Goal: Task Accomplishment & Management: Use online tool/utility

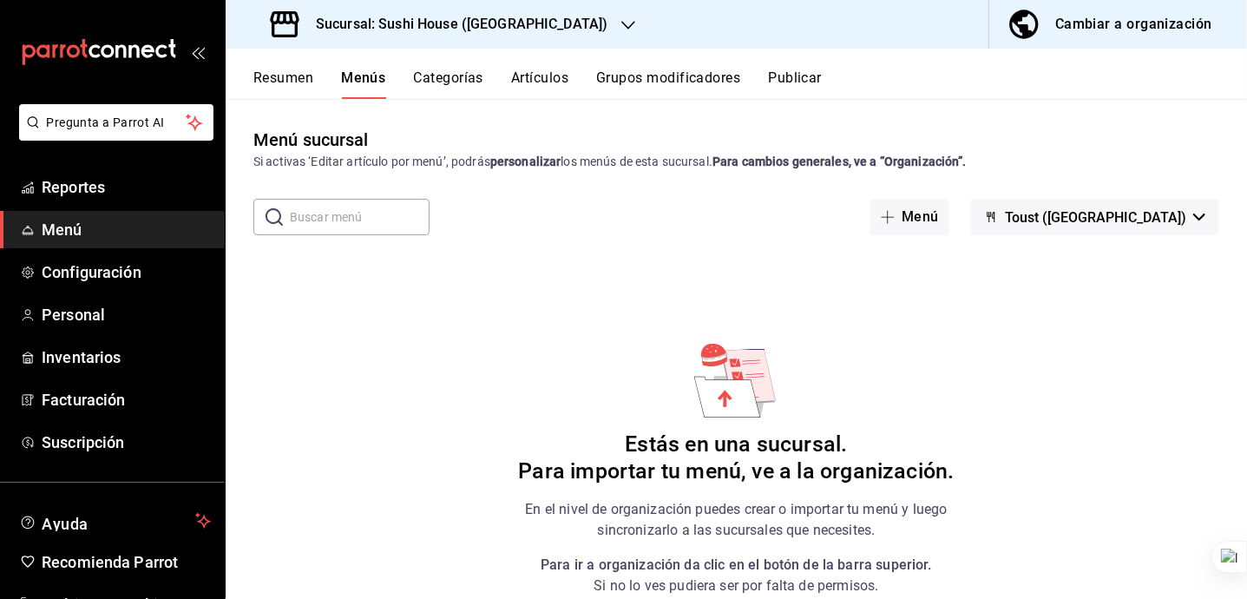
click at [480, 30] on h3 "Sucursal: Sushi House ([GEOGRAPHIC_DATA])" at bounding box center [455, 24] width 306 height 21
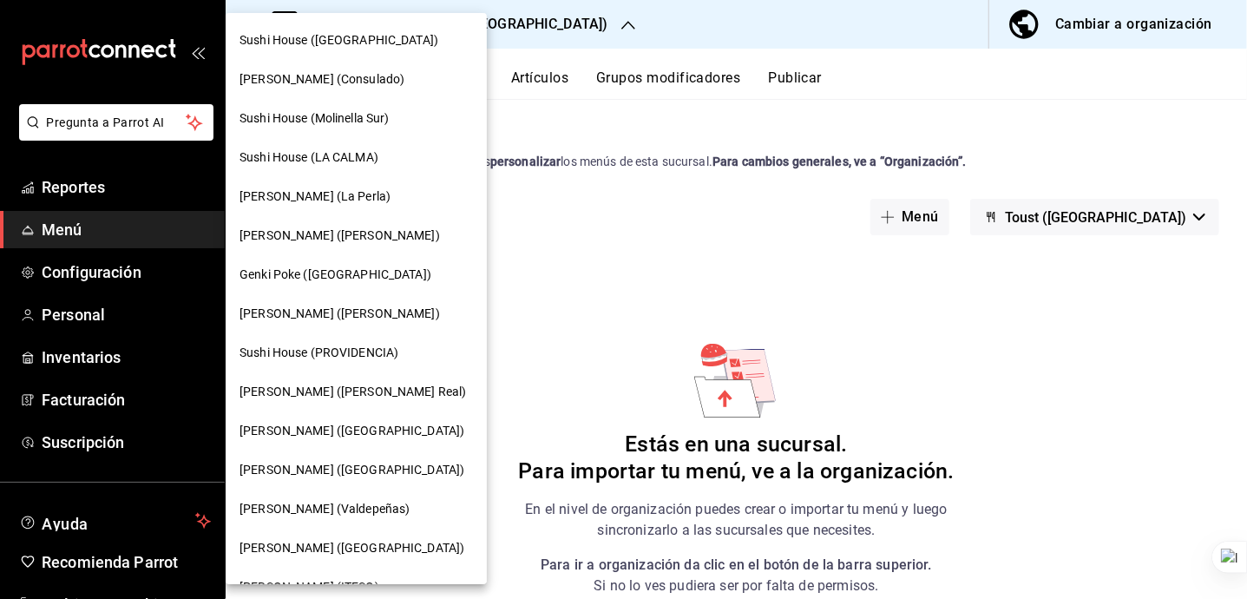
scroll to position [146, 0]
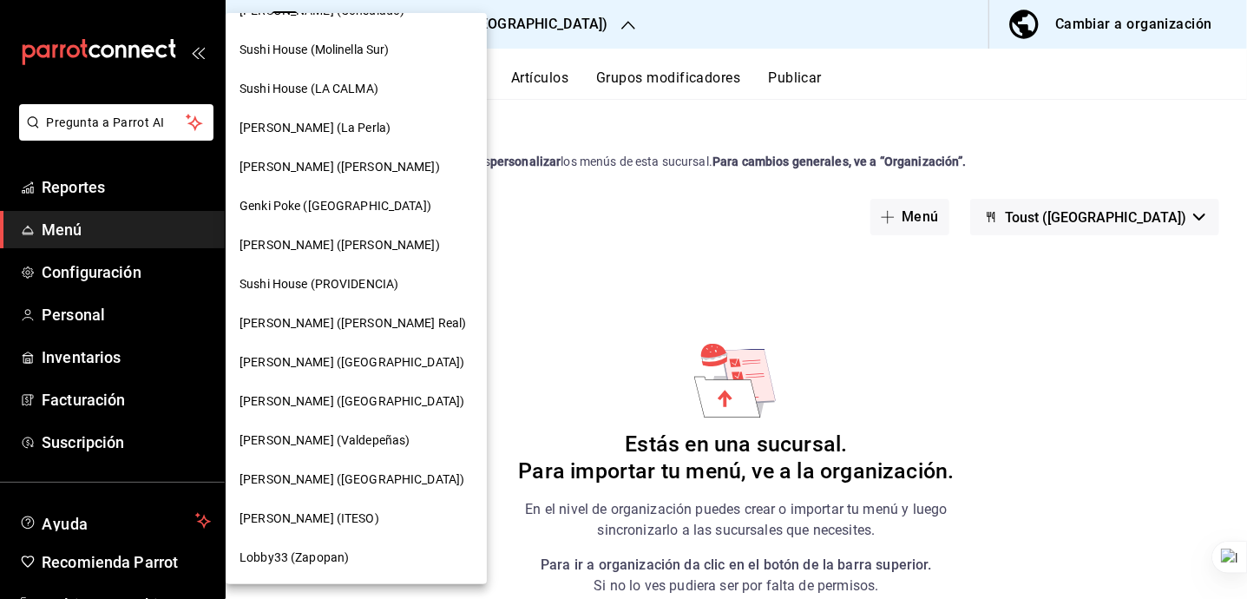
click at [356, 435] on span "[PERSON_NAME] (Valdepeñas)" at bounding box center [325, 440] width 170 height 18
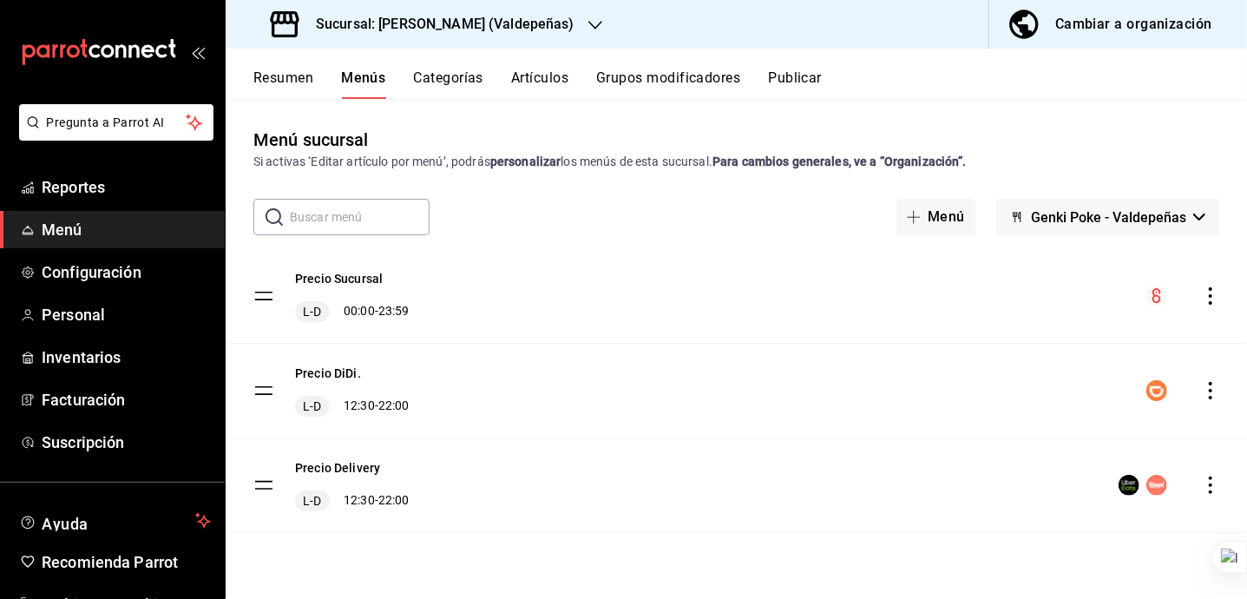
click at [789, 89] on button "Publicar" at bounding box center [795, 84] width 54 height 30
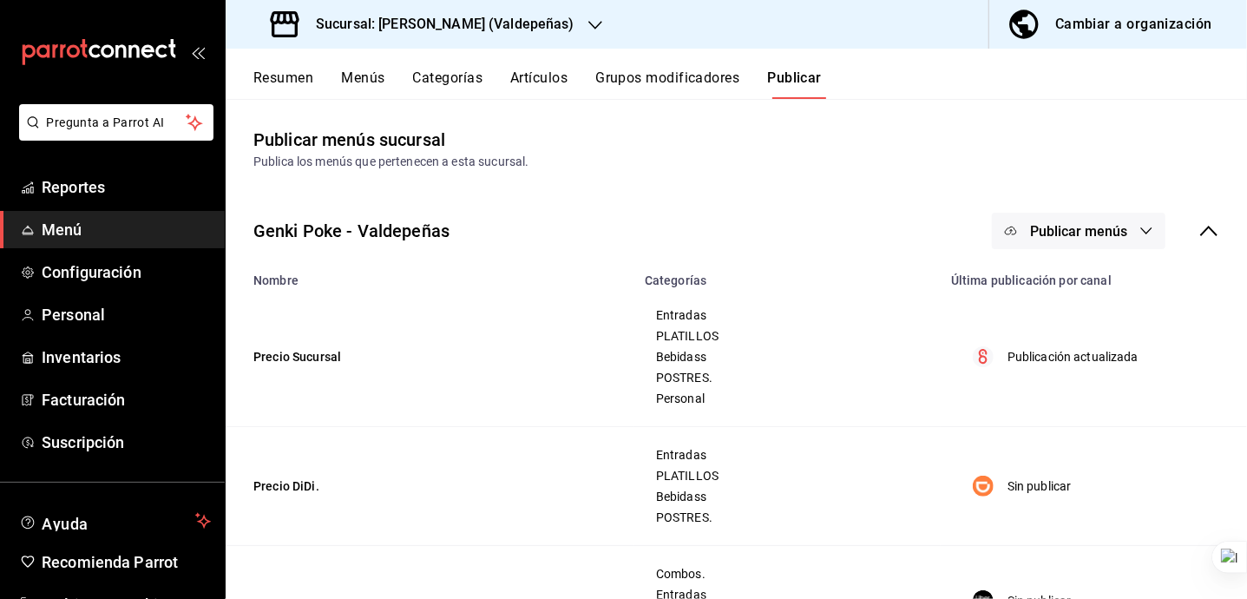
click at [1140, 236] on icon "button" at bounding box center [1147, 231] width 14 height 14
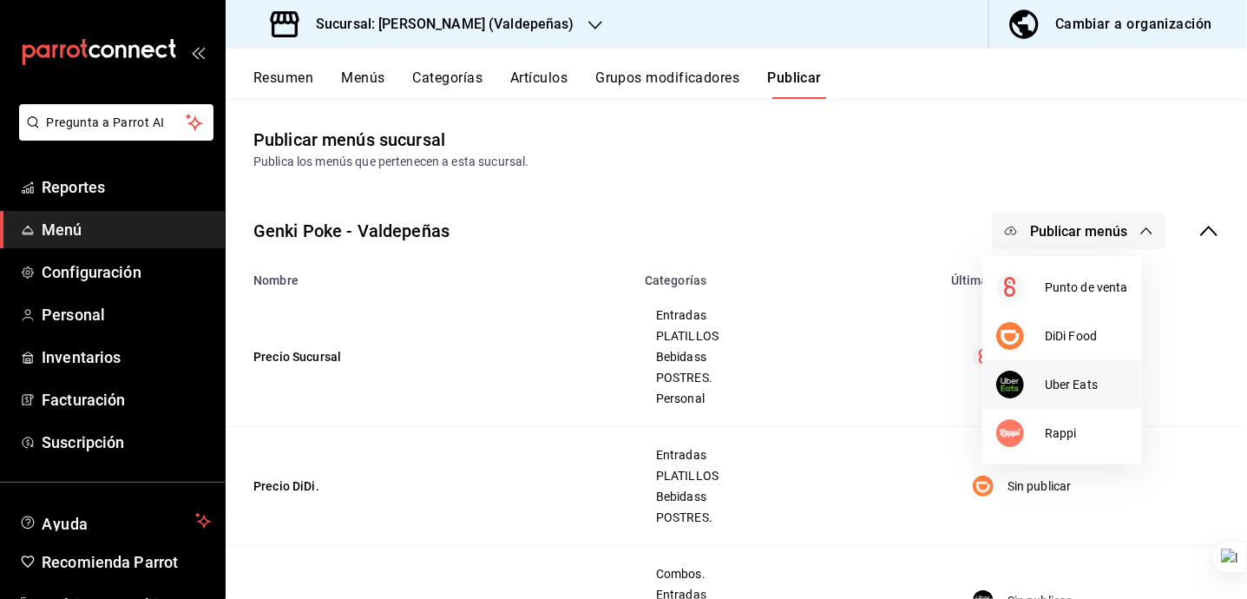
click at [1060, 376] on span "Uber Eats" at bounding box center [1086, 385] width 83 height 18
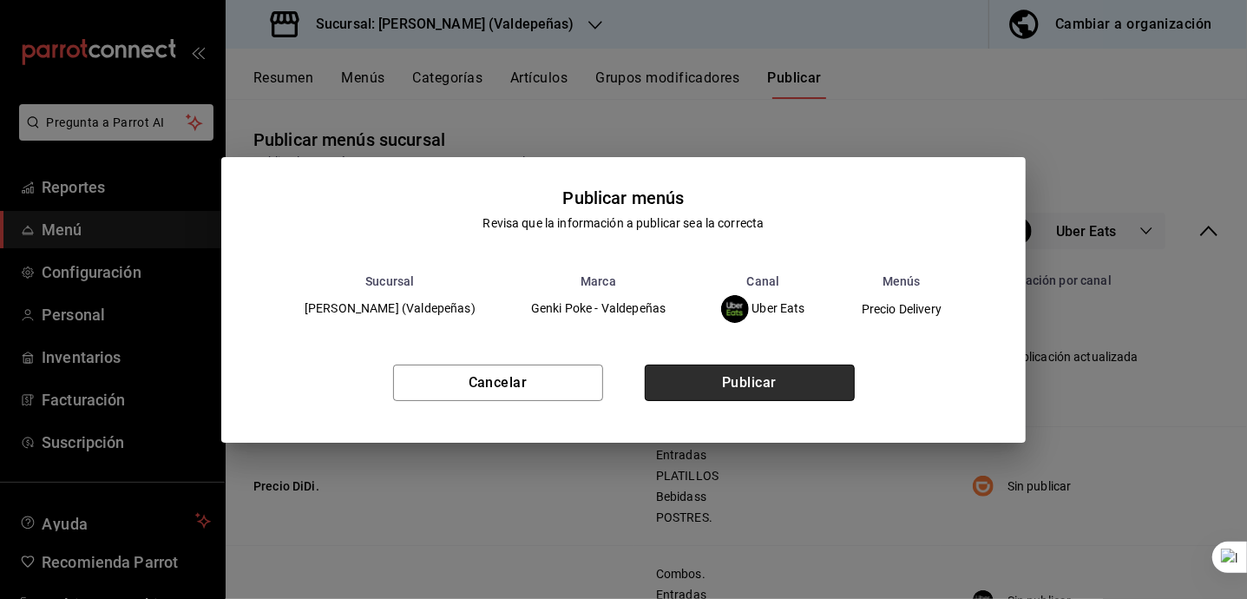
click at [761, 385] on button "Publicar" at bounding box center [750, 383] width 210 height 36
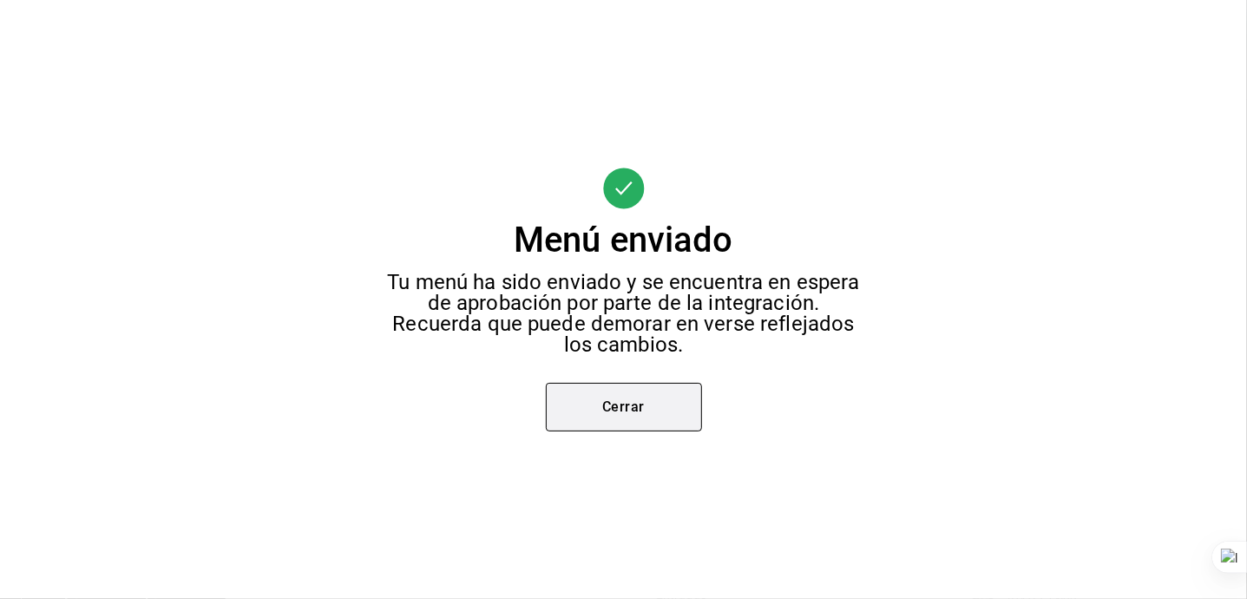
click at [665, 427] on button "Cerrar" at bounding box center [624, 407] width 156 height 49
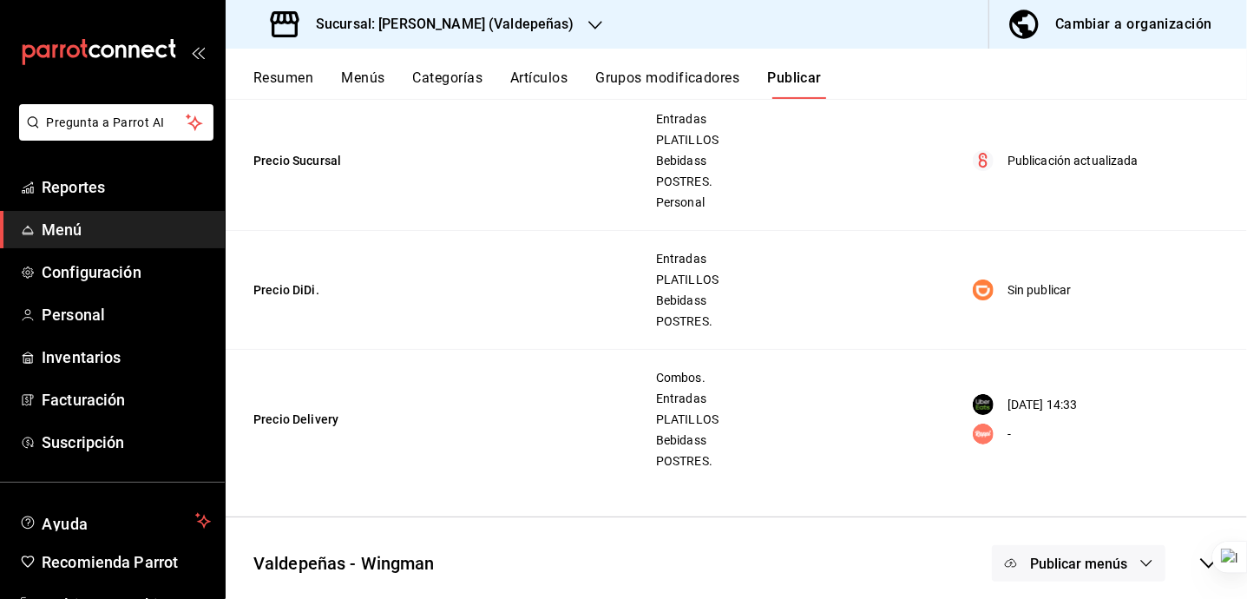
scroll to position [209, 0]
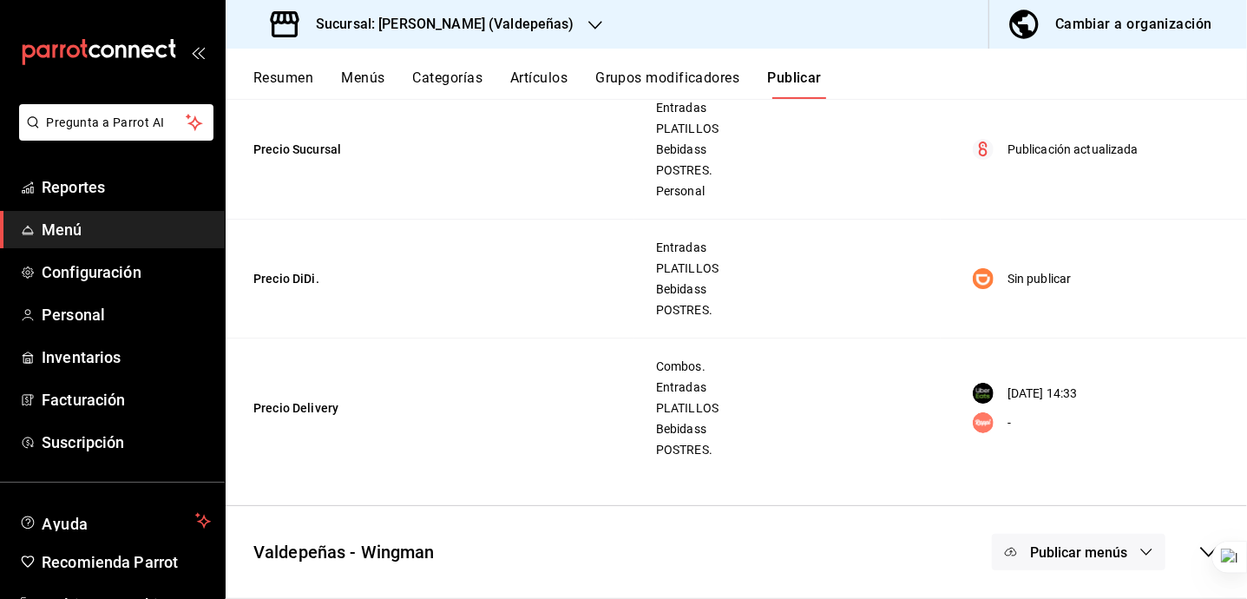
click at [1012, 390] on p "[DATE] 14:33" at bounding box center [1043, 394] width 70 height 18
click at [872, 384] on span "Entradas" at bounding box center [787, 387] width 263 height 12
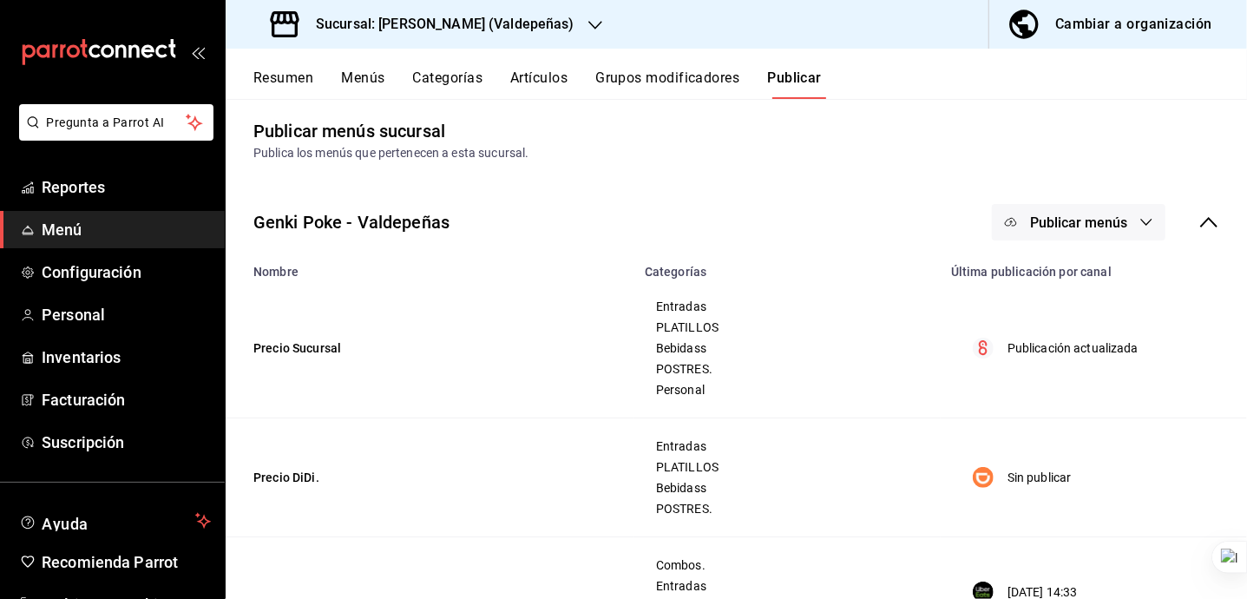
scroll to position [0, 0]
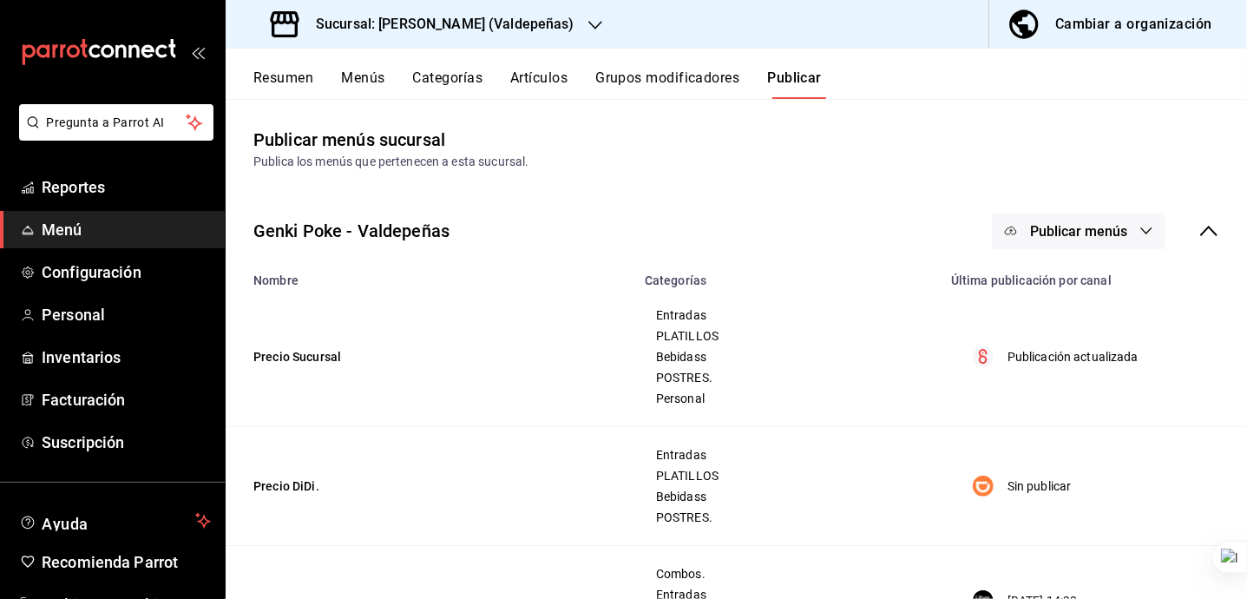
click at [1098, 236] on span "Publicar menús" at bounding box center [1078, 231] width 97 height 16
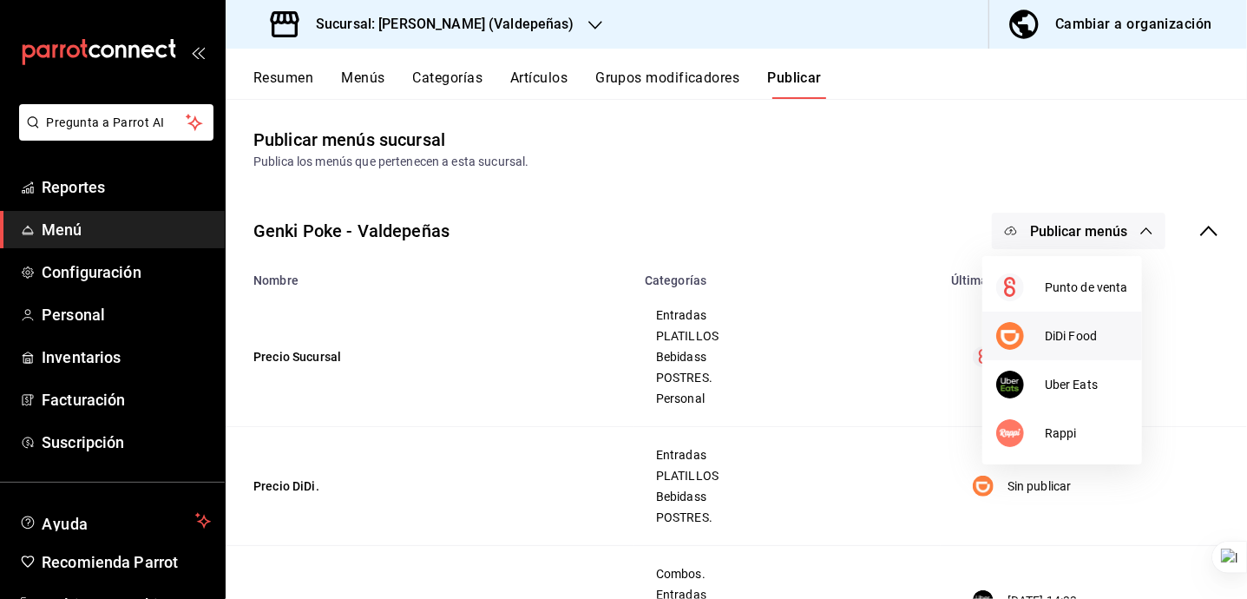
click at [1080, 345] on span "DiDi Food" at bounding box center [1086, 336] width 83 height 18
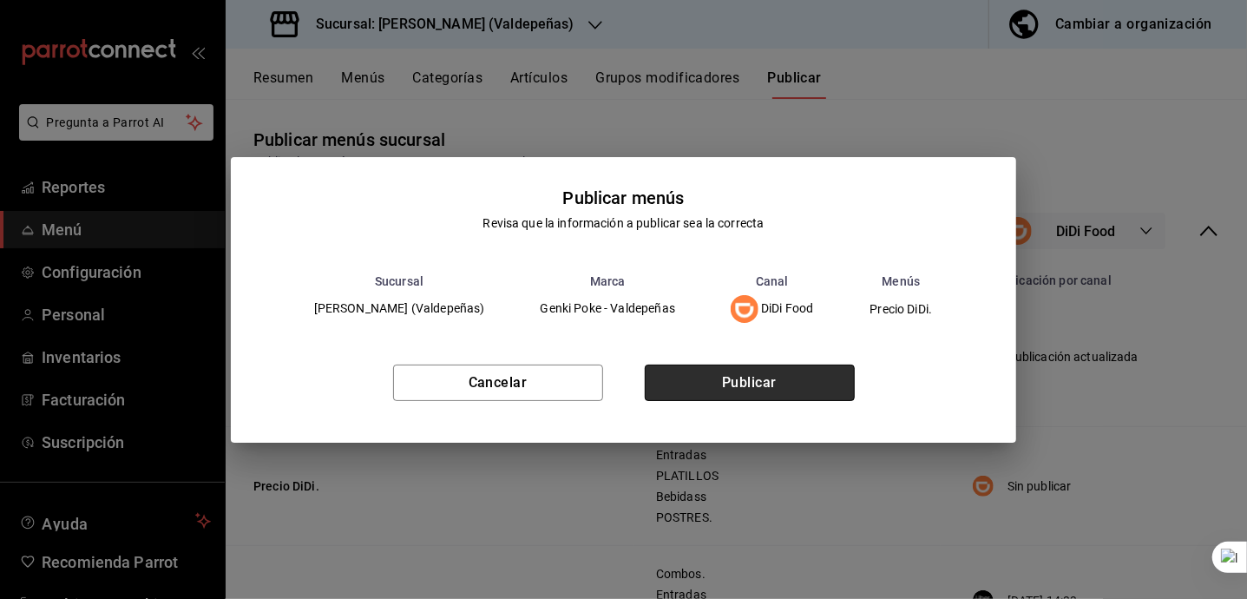
click at [796, 379] on button "Publicar" at bounding box center [750, 383] width 210 height 36
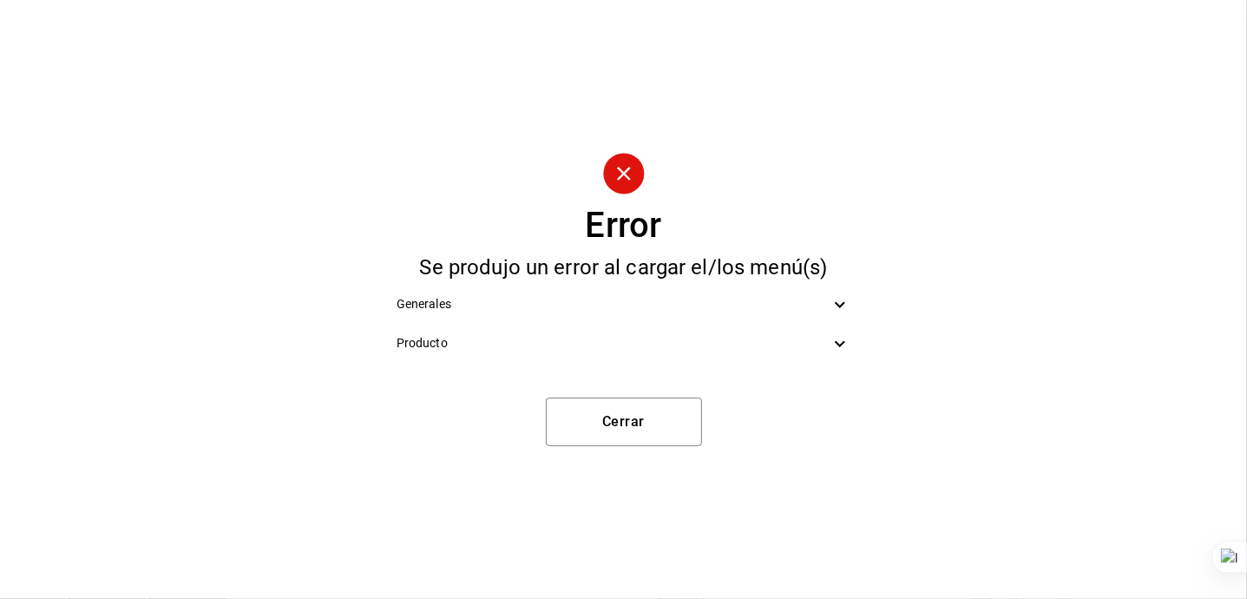
click at [556, 346] on span "Producto" at bounding box center [614, 343] width 434 height 18
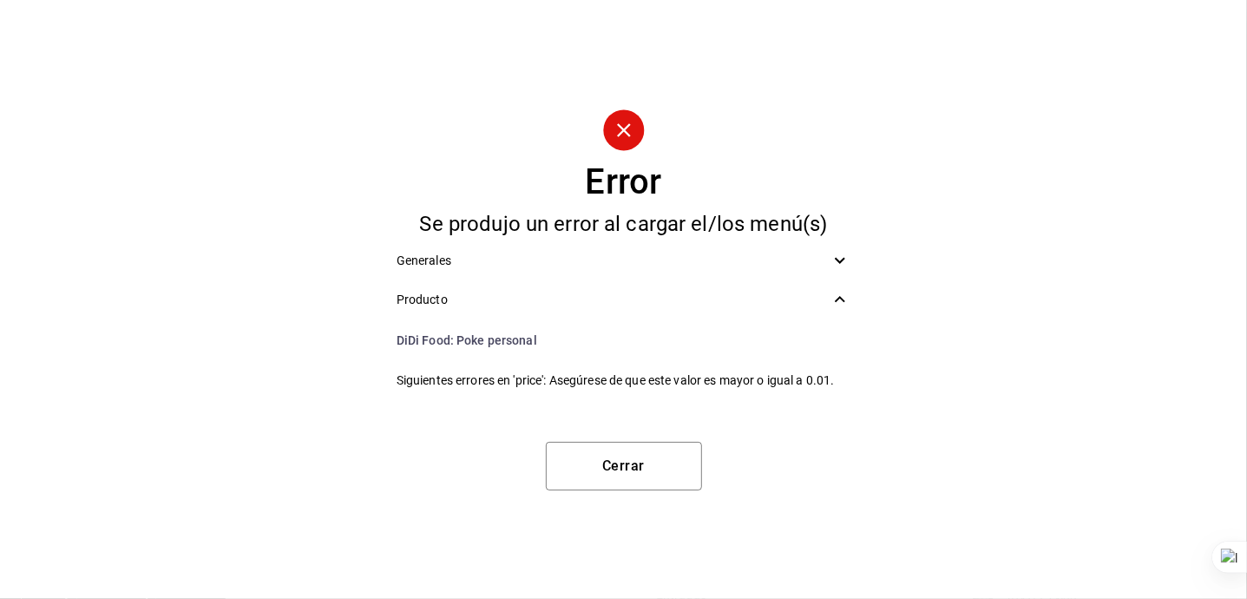
click at [740, 380] on span "Siguientes errores en 'price': Asegúrese de que este valor es mayor o igual a 0…" at bounding box center [624, 381] width 455 height 18
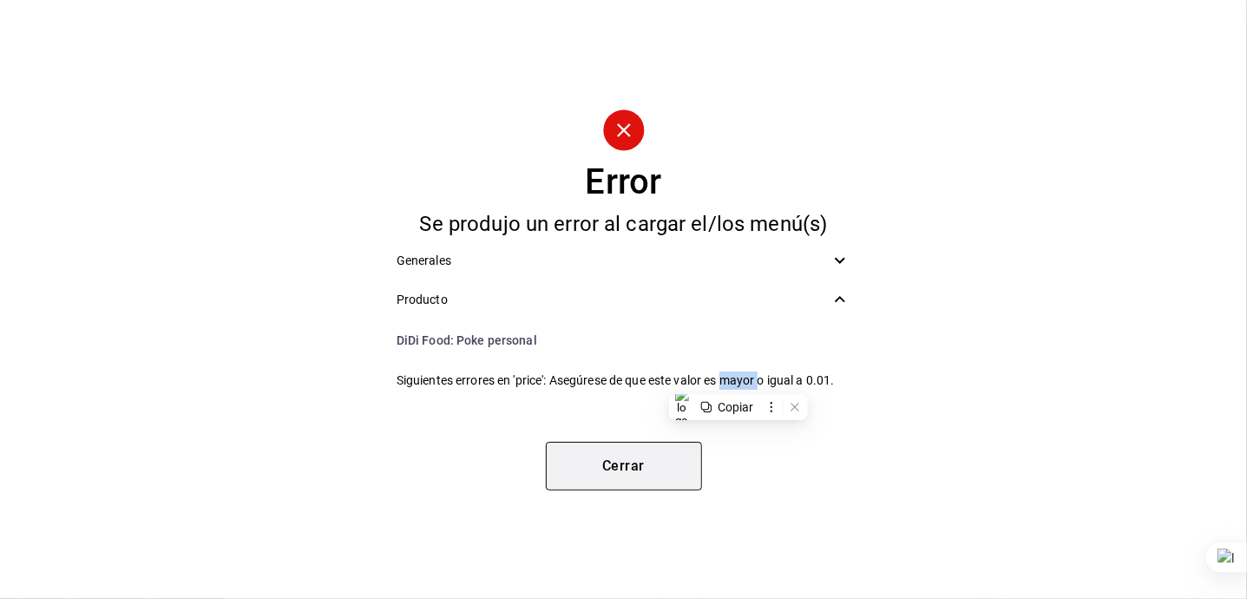
click at [611, 466] on button "Cerrar" at bounding box center [624, 466] width 156 height 49
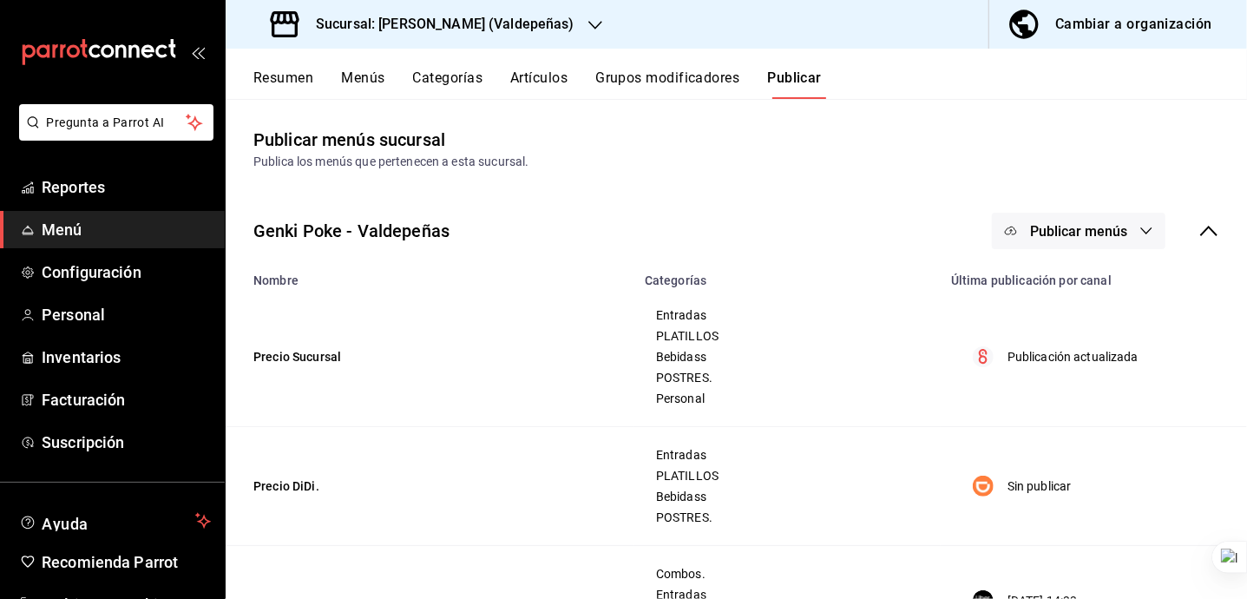
click at [557, 74] on button "Artículos" at bounding box center [538, 84] width 57 height 30
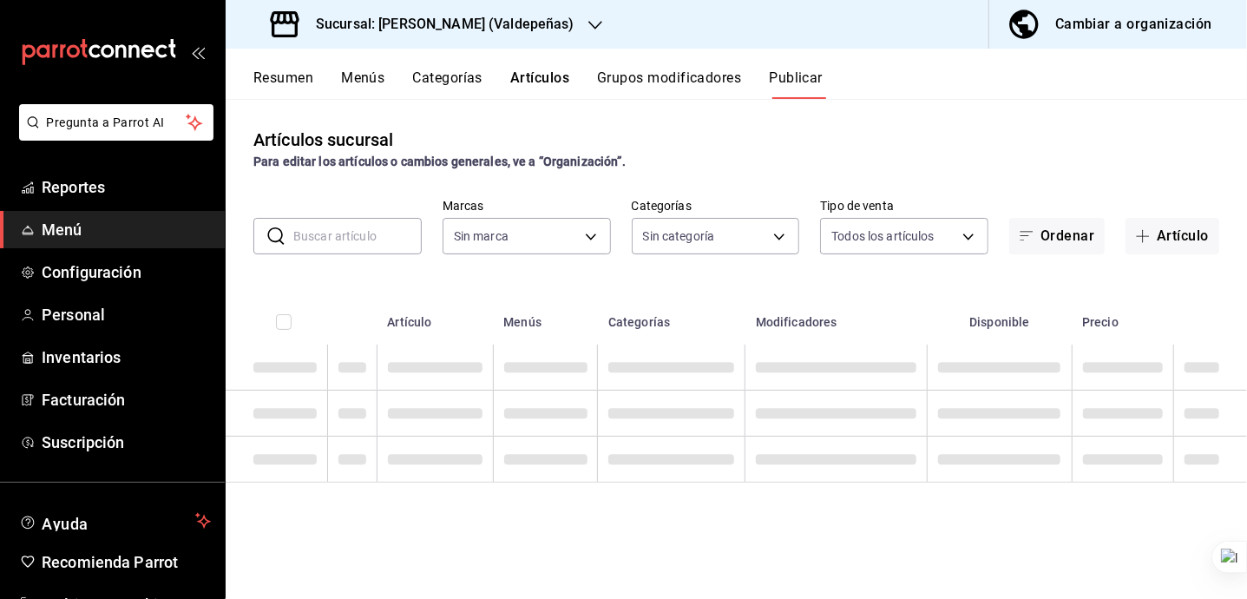
click at [390, 230] on input "text" at bounding box center [357, 236] width 128 height 35
type input "175f6c8f-b708-44ca-84b4-7580820fe00c,3c3a3e31-be88-4793-8787-fe00c7aa9abe"
type input "5e9cb5dd-94db-4800-a5fe-b96b62bcac11,4ac7fbba-110a-40b5-88db-f6e30dd09d4d,9eebf…"
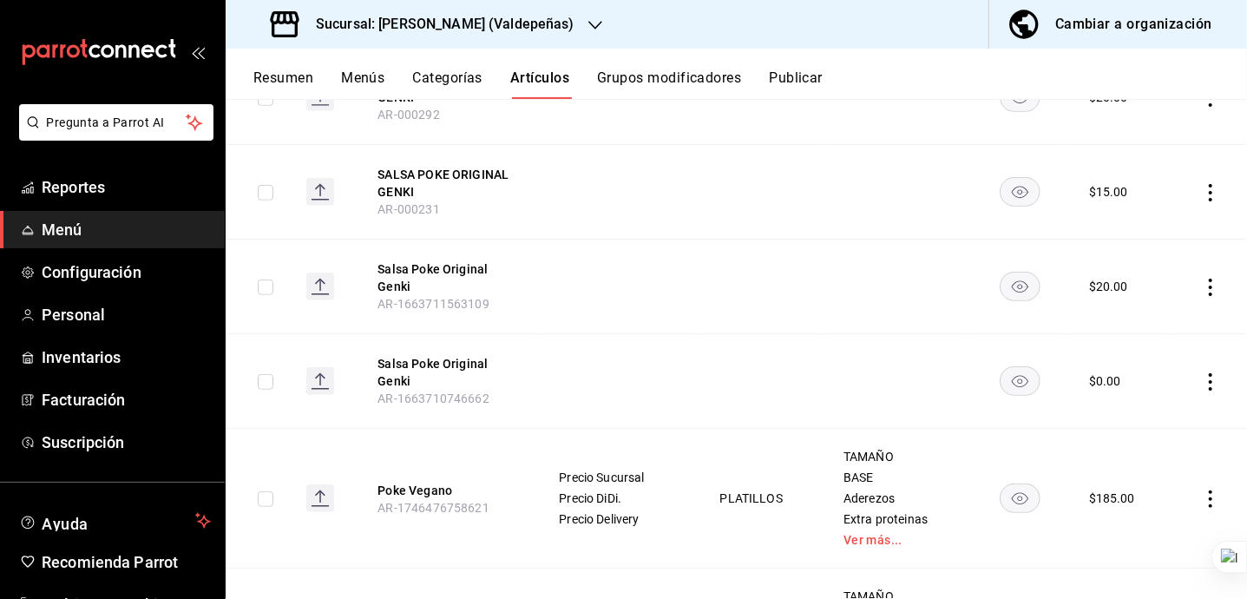
scroll to position [347, 0]
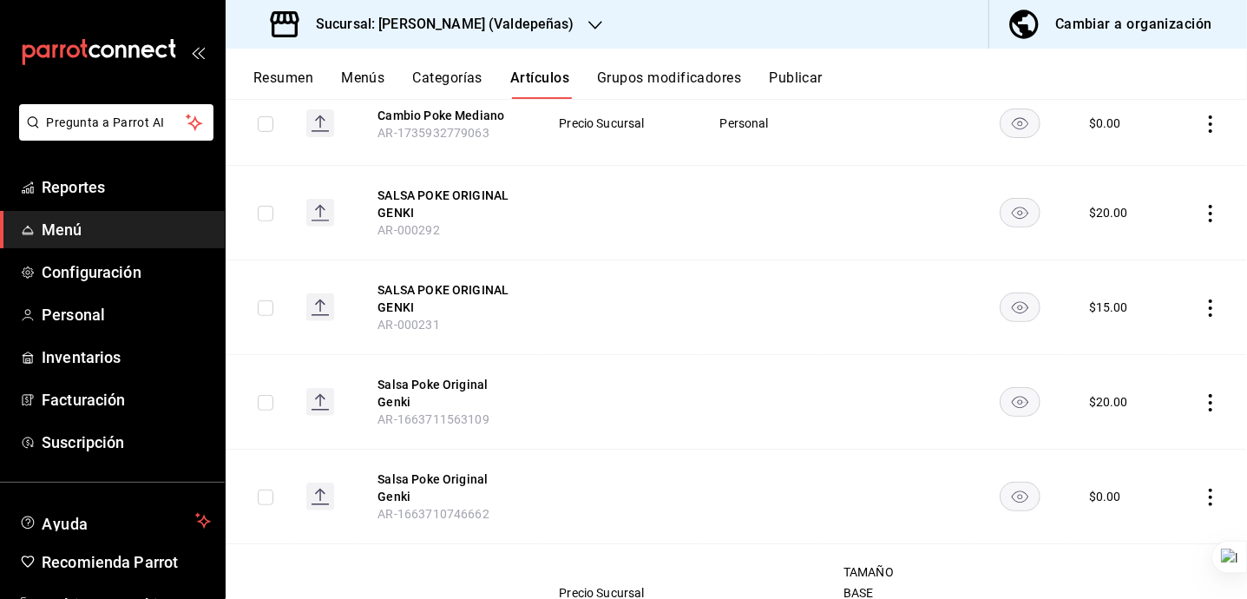
click at [740, 421] on td at bounding box center [761, 402] width 124 height 95
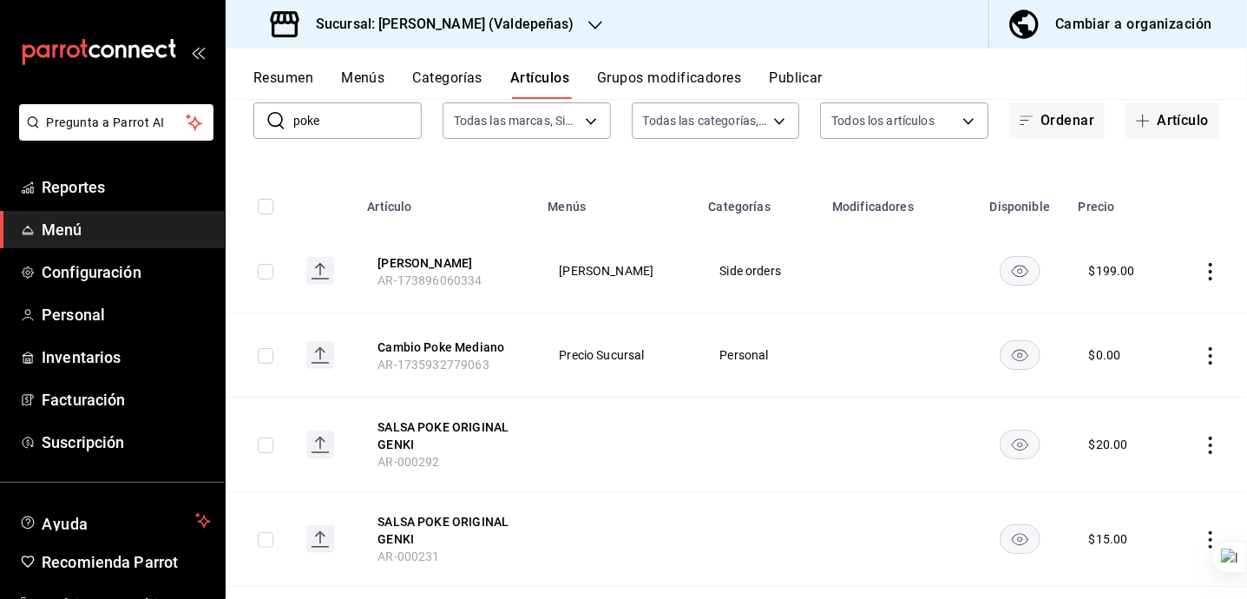
scroll to position [0, 0]
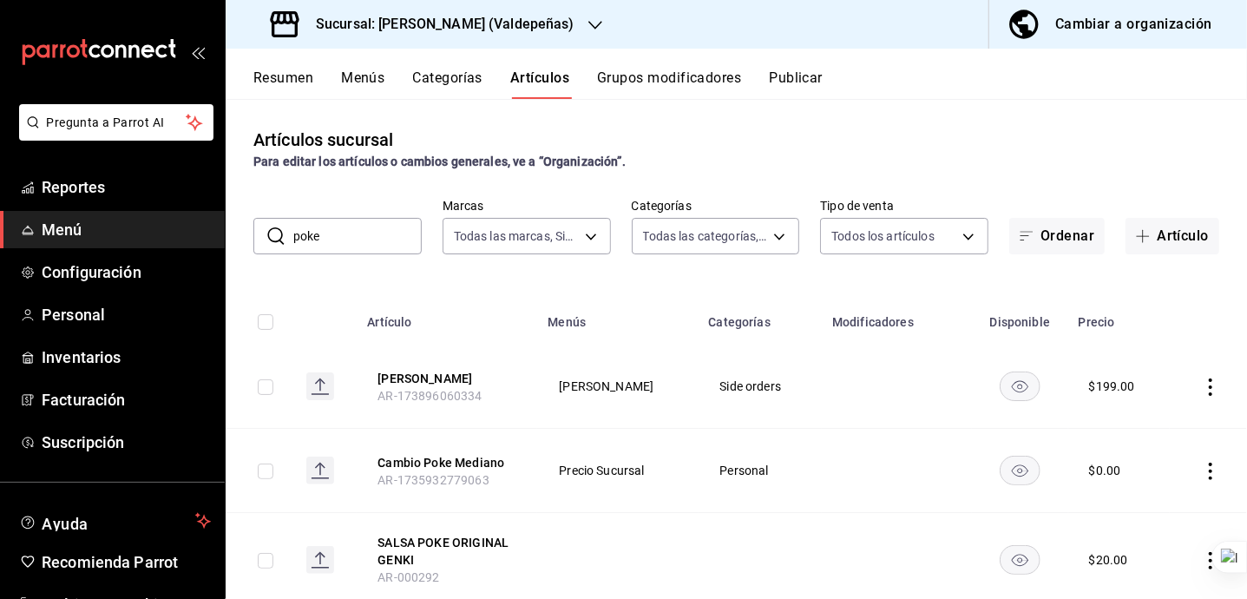
click at [352, 248] on input "poke" at bounding box center [357, 236] width 128 height 35
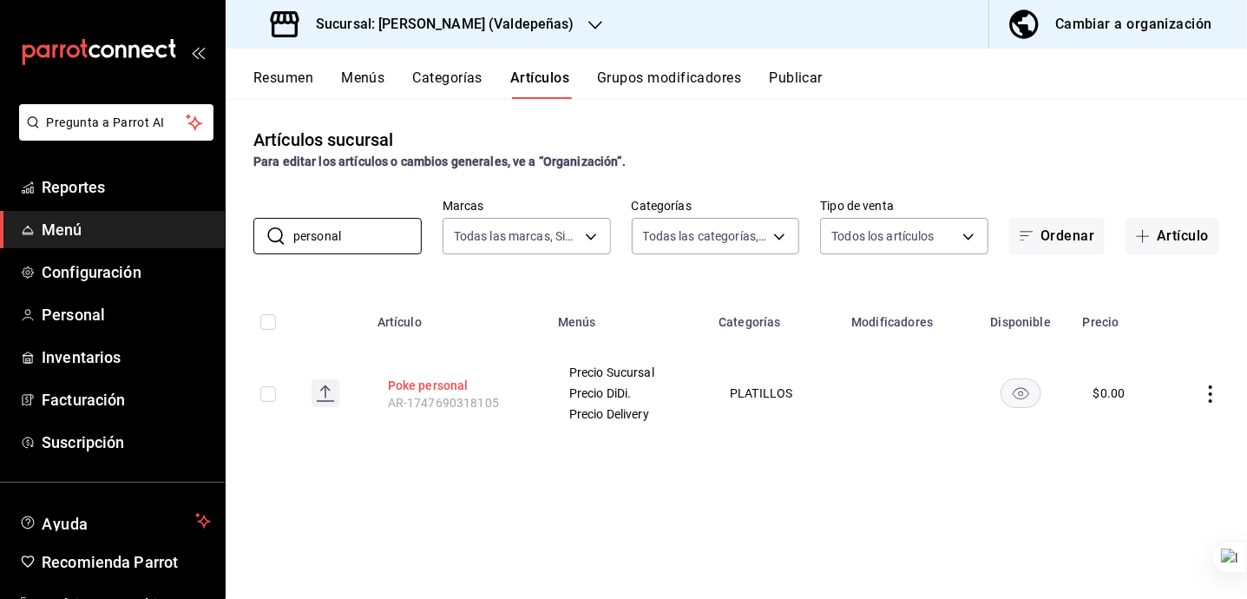
type input "personal"
click at [459, 383] on button "Poke personal" at bounding box center [457, 385] width 139 height 17
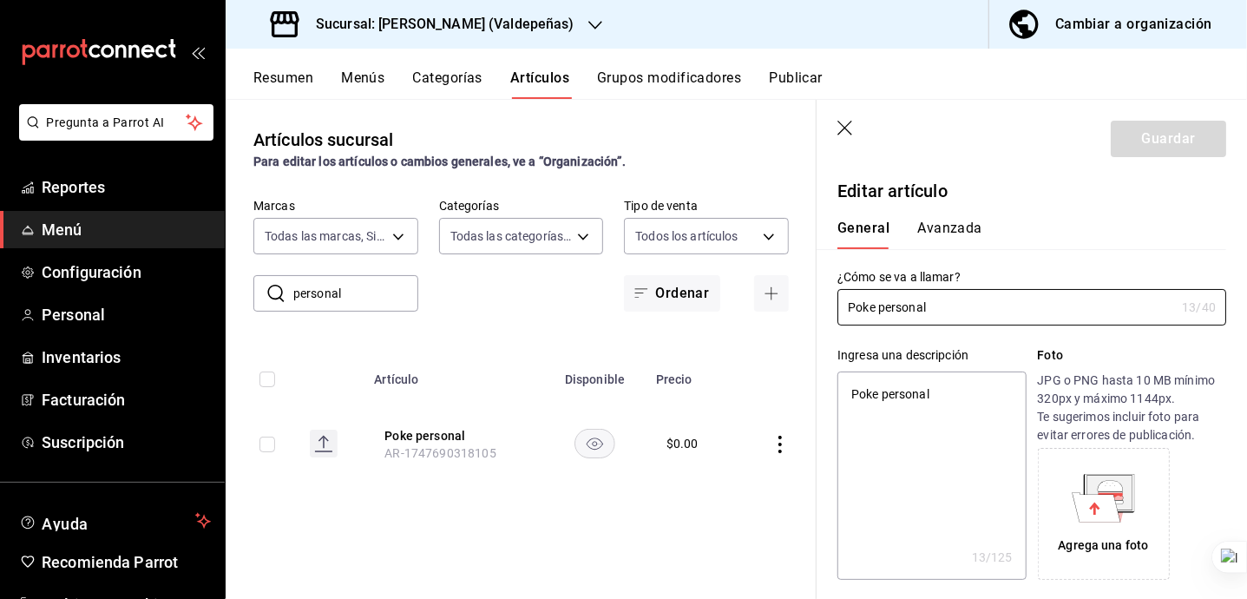
scroll to position [463, 0]
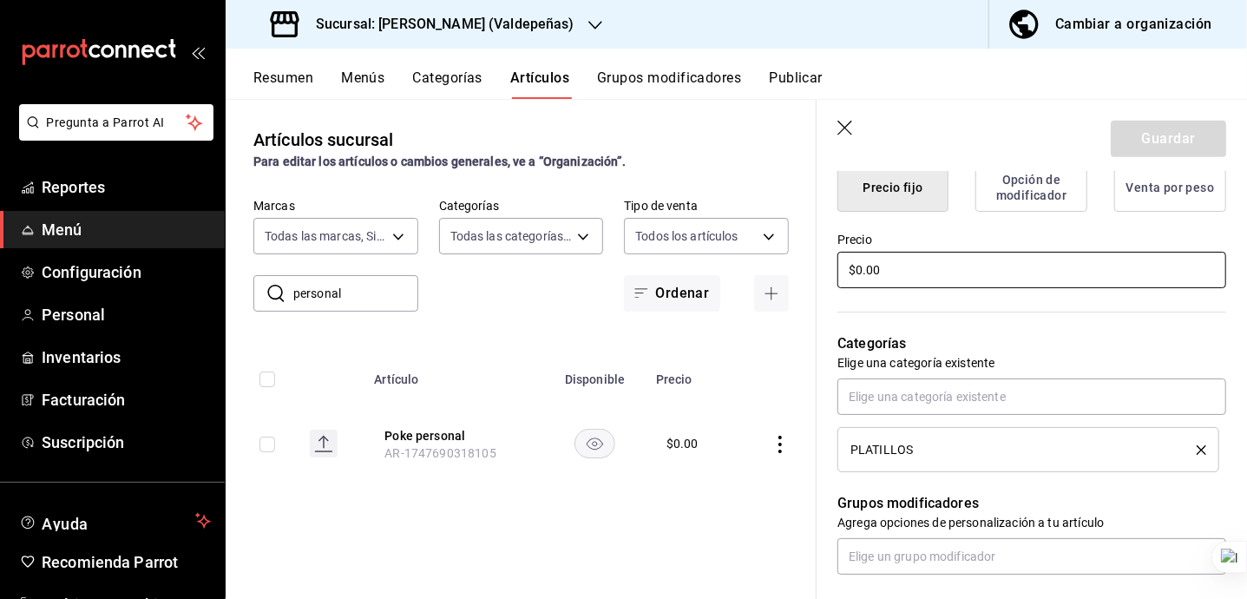
click at [938, 267] on input "$0.00" at bounding box center [1032, 270] width 389 height 36
click at [939, 267] on input "$0.00" at bounding box center [1032, 270] width 389 height 36
type textarea "x"
type input "$1.00"
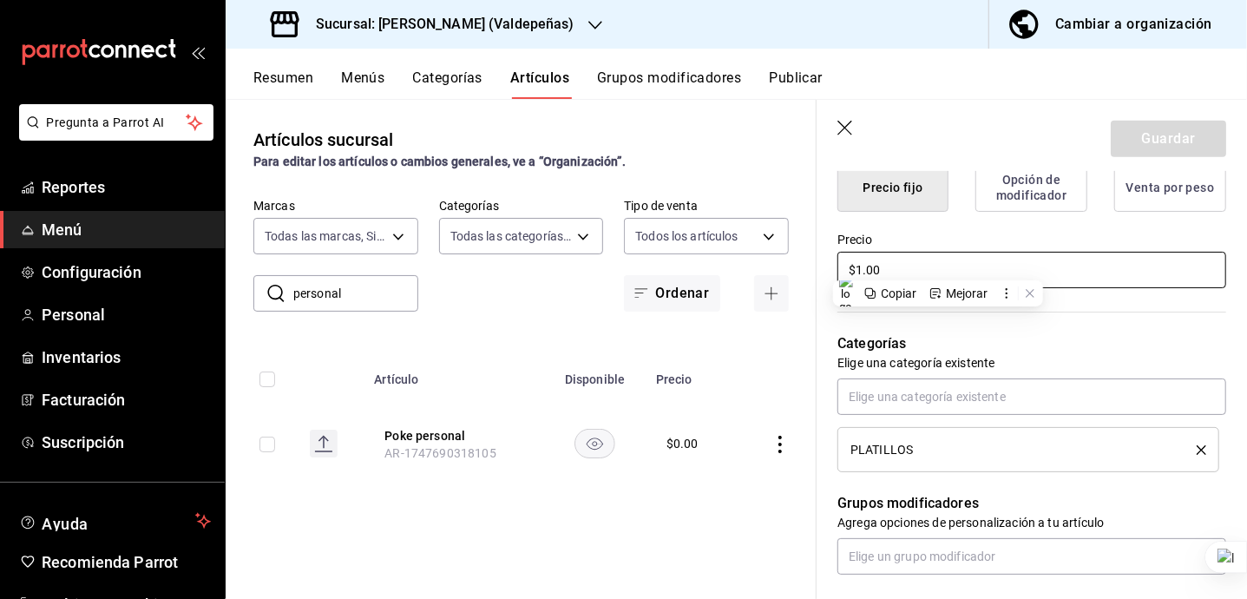
type textarea "x"
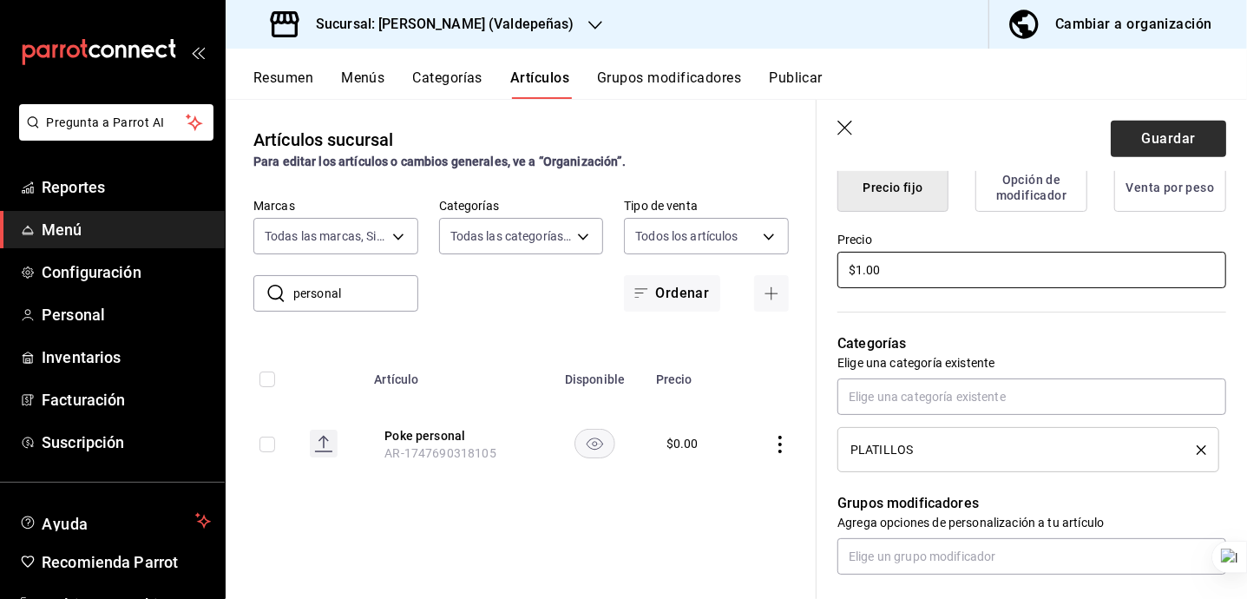
type input "$1.00"
click at [1132, 123] on button "Guardar" at bounding box center [1168, 139] width 115 height 36
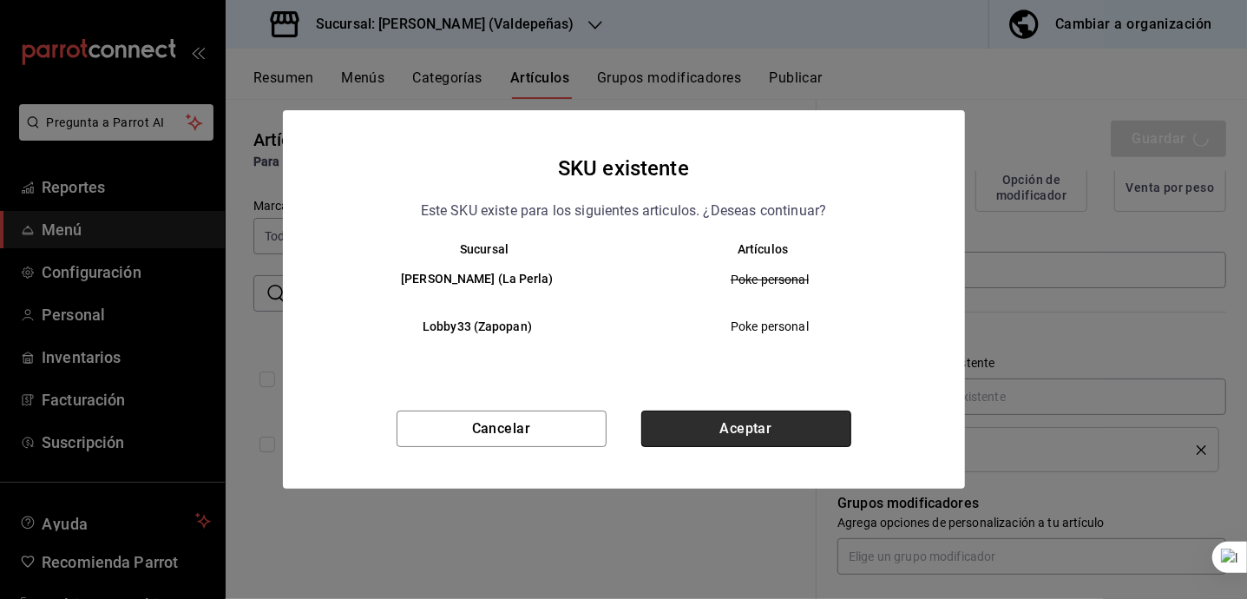
click at [773, 438] on button "Aceptar" at bounding box center [747, 429] width 210 height 36
type textarea "x"
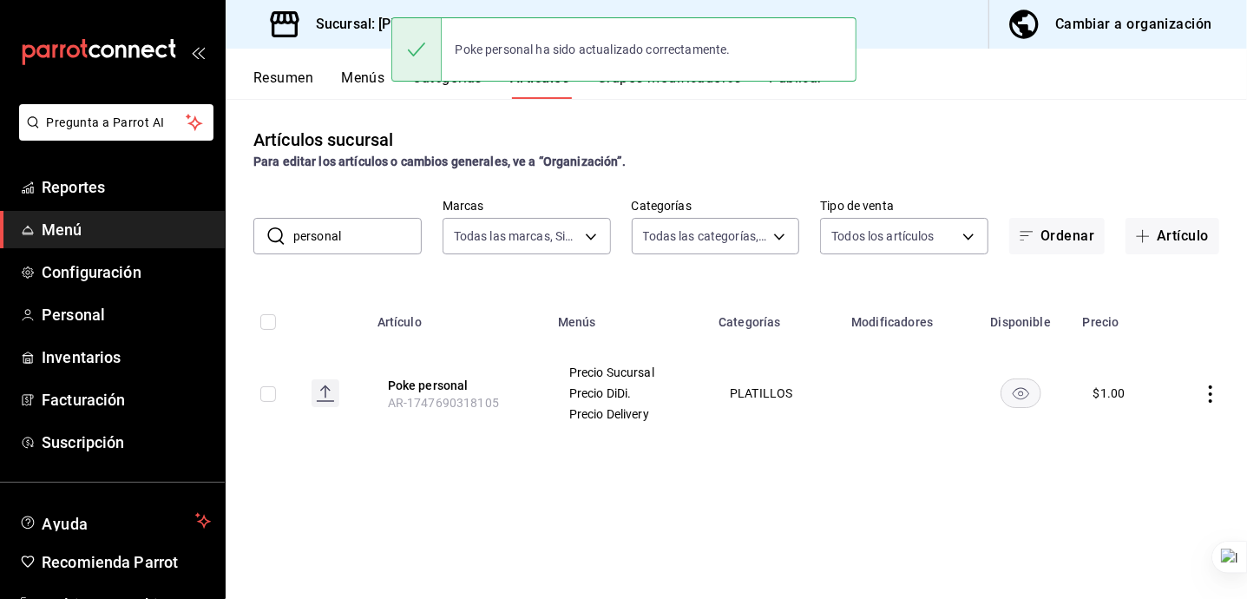
click at [806, 80] on div "Poke personal ha sido actualizado correctamente." at bounding box center [624, 49] width 465 height 64
click at [802, 99] on div "Artículos sucursal Para editar los artículos o cambios generales, ve a “Organiz…" at bounding box center [737, 348] width 1022 height 499
click at [802, 94] on button "Publicar" at bounding box center [796, 84] width 54 height 30
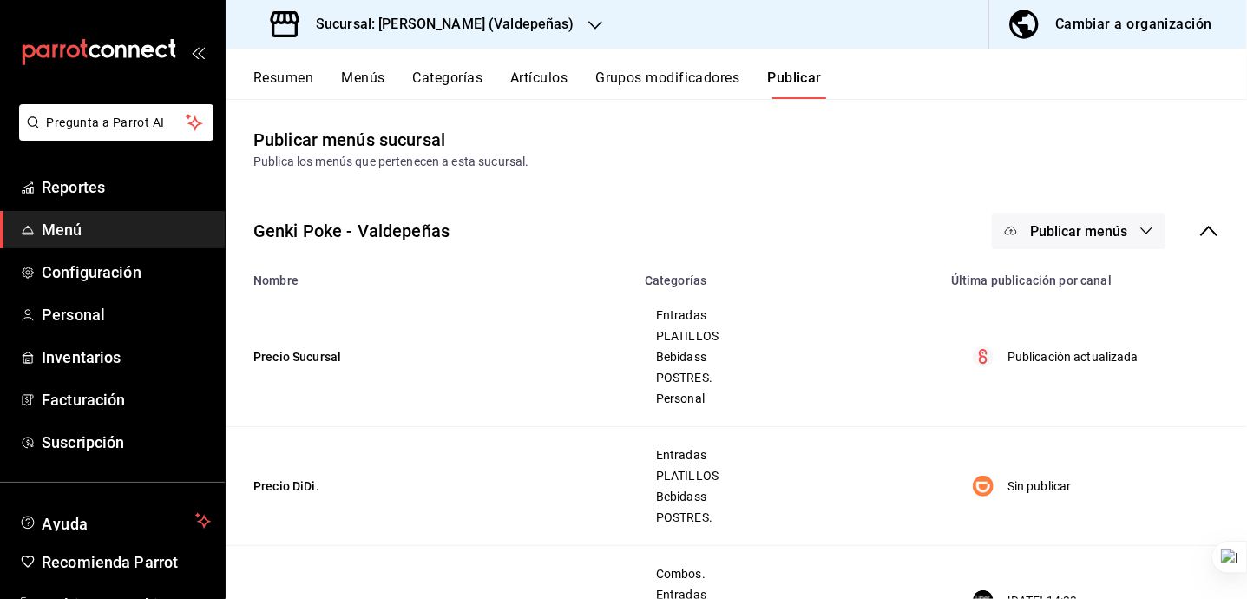
click at [1106, 227] on span "Publicar menús" at bounding box center [1078, 231] width 97 height 16
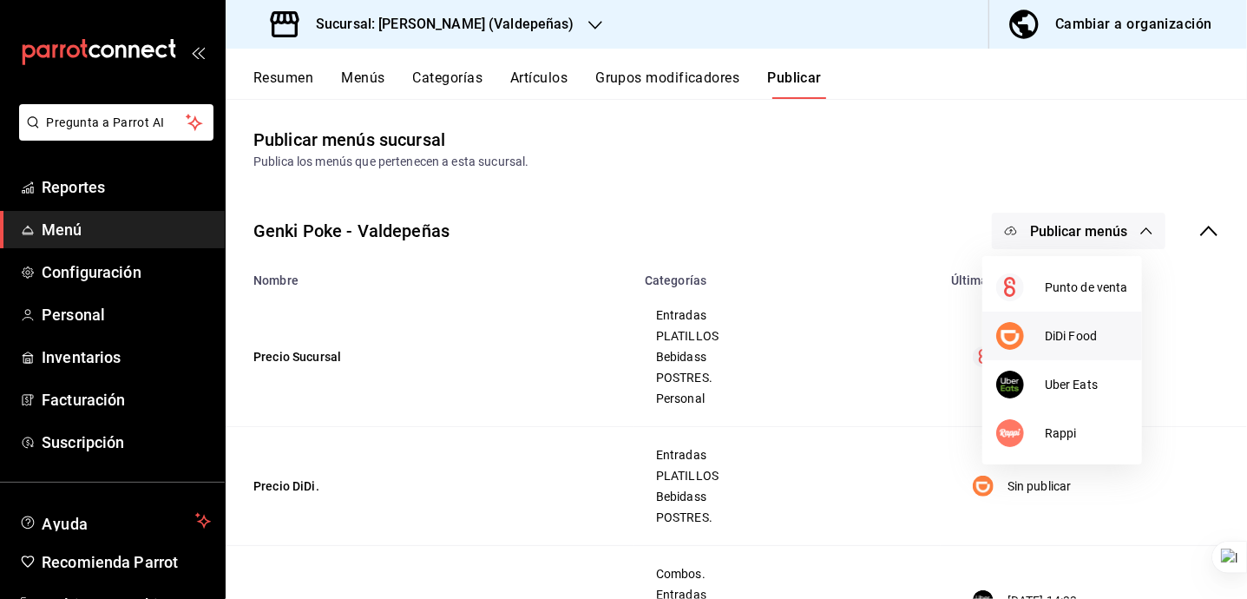
click at [1059, 340] on span "DiDi Food" at bounding box center [1086, 336] width 83 height 18
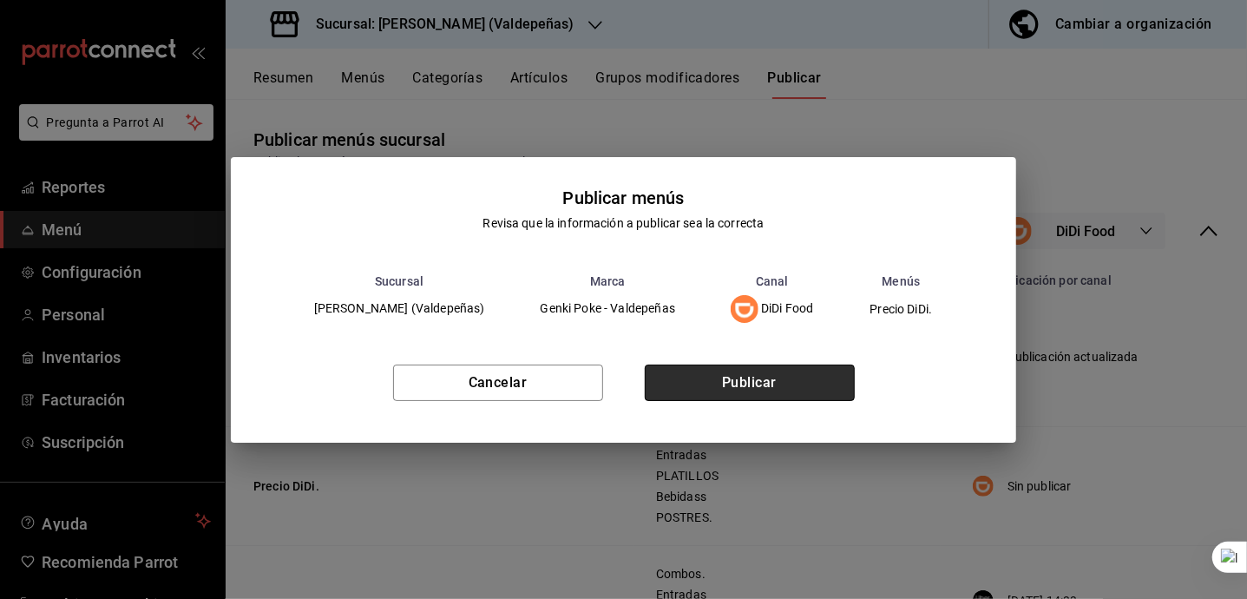
click at [809, 389] on button "Publicar" at bounding box center [750, 383] width 210 height 36
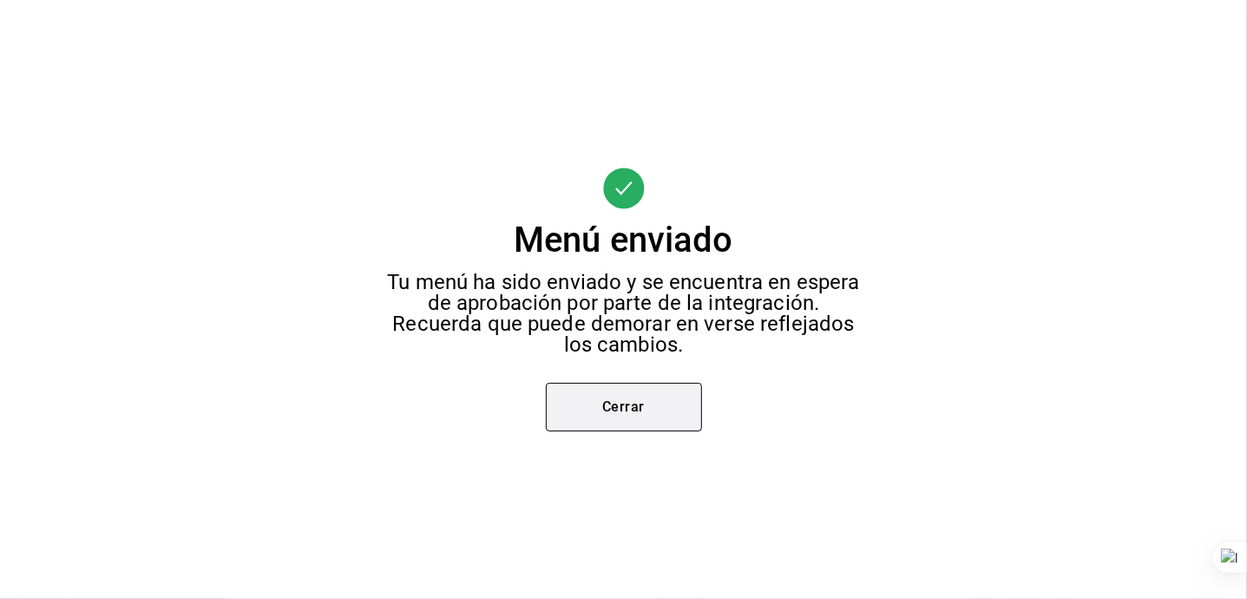
click at [627, 390] on button "Cerrar" at bounding box center [624, 407] width 156 height 49
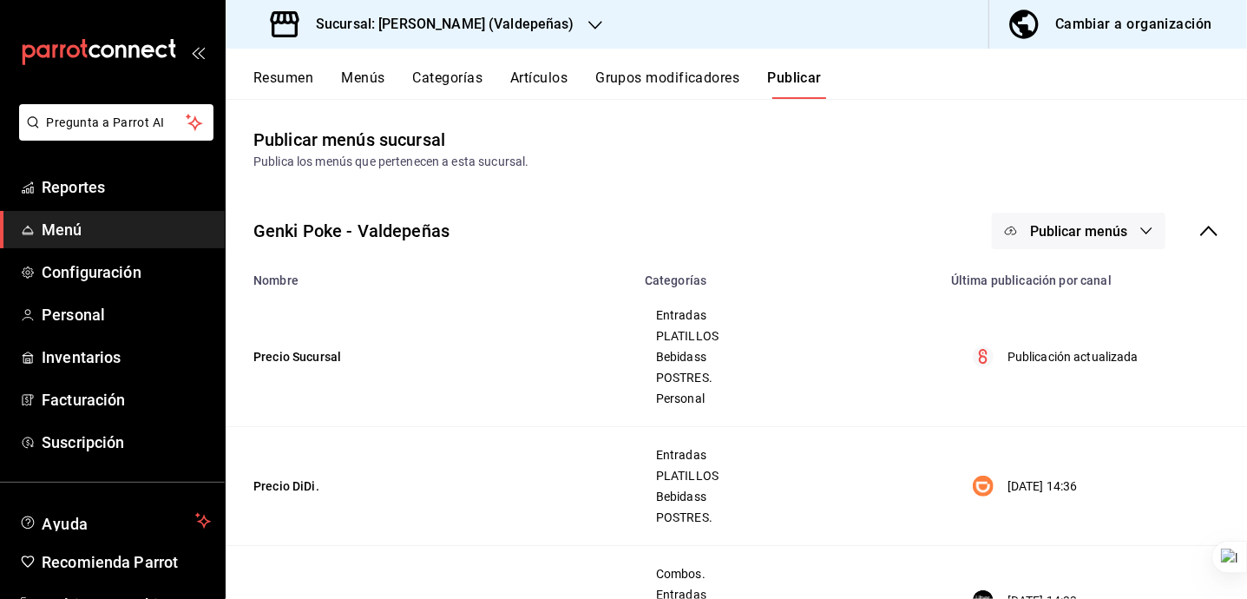
click at [448, 25] on h3 "Sucursal: [PERSON_NAME] (Valdepeñas)" at bounding box center [438, 24] width 273 height 21
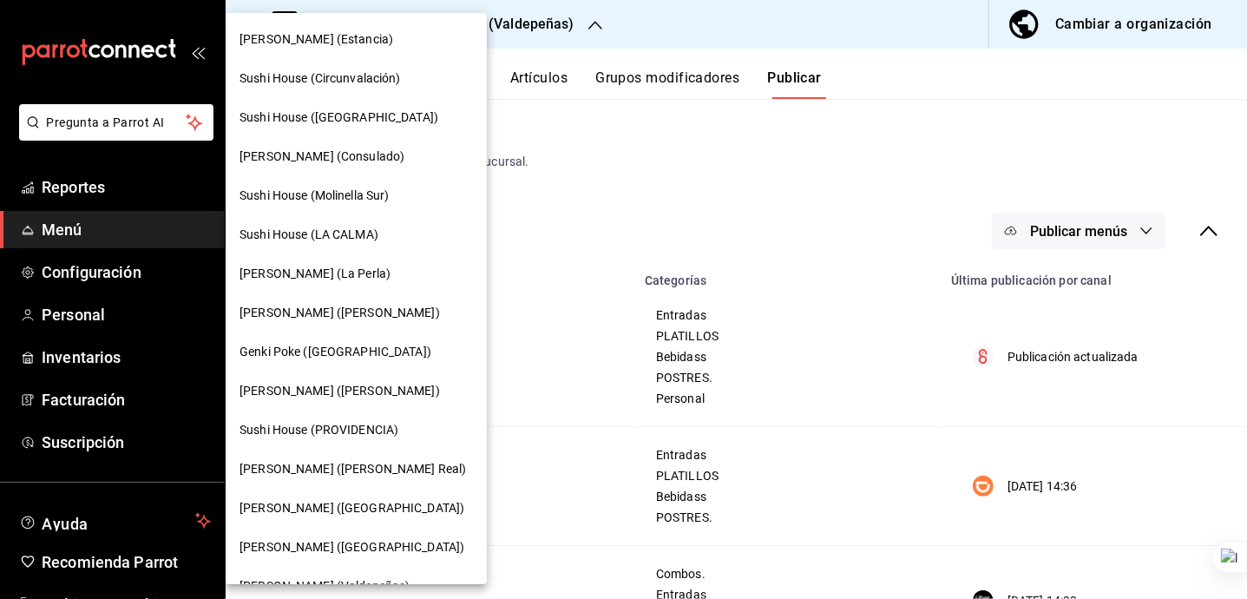
click at [377, 102] on div "Sushi House ([GEOGRAPHIC_DATA])" at bounding box center [356, 117] width 261 height 39
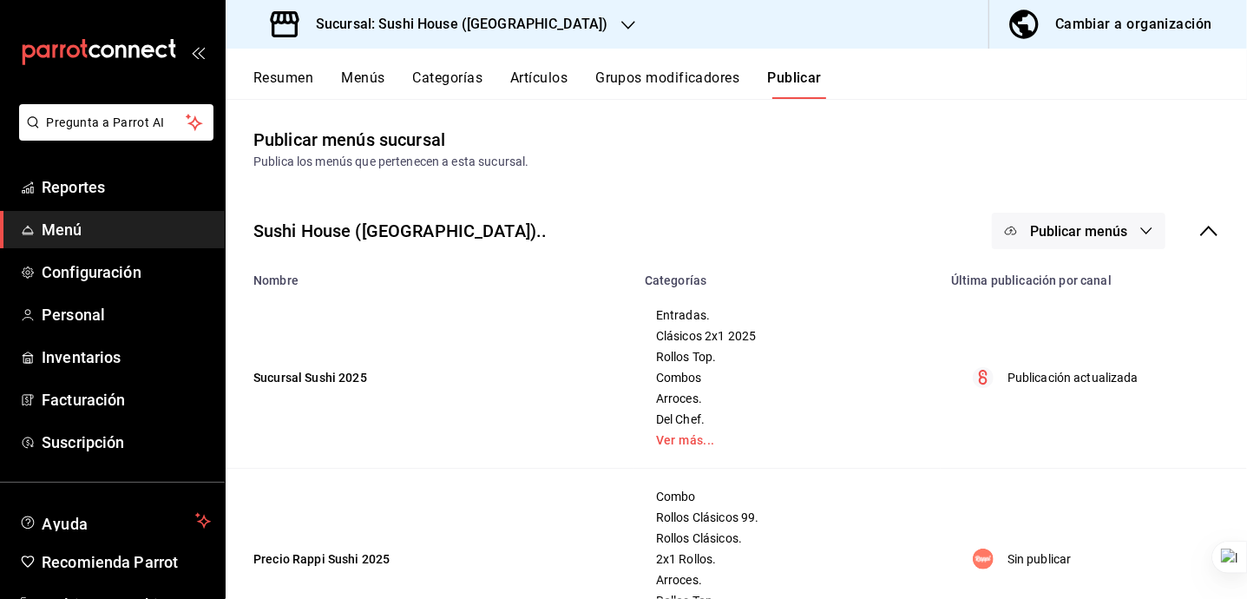
click at [372, 80] on button "Menús" at bounding box center [362, 84] width 43 height 30
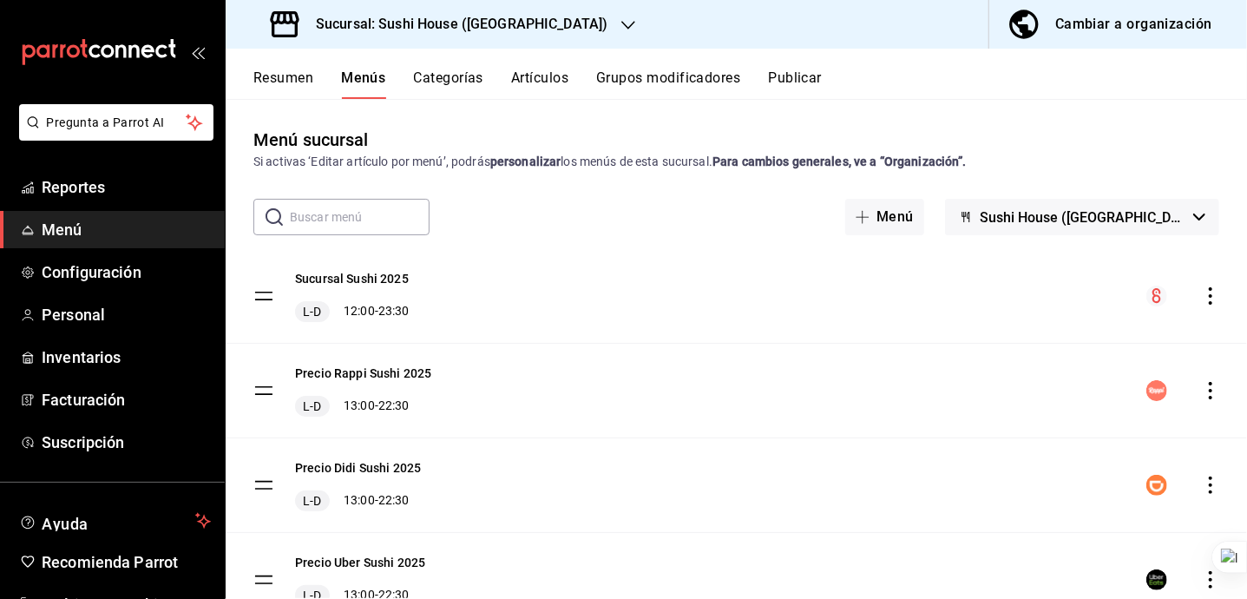
click at [1132, 214] on span "Sushi House ([GEOGRAPHIC_DATA]).." at bounding box center [1083, 217] width 207 height 16
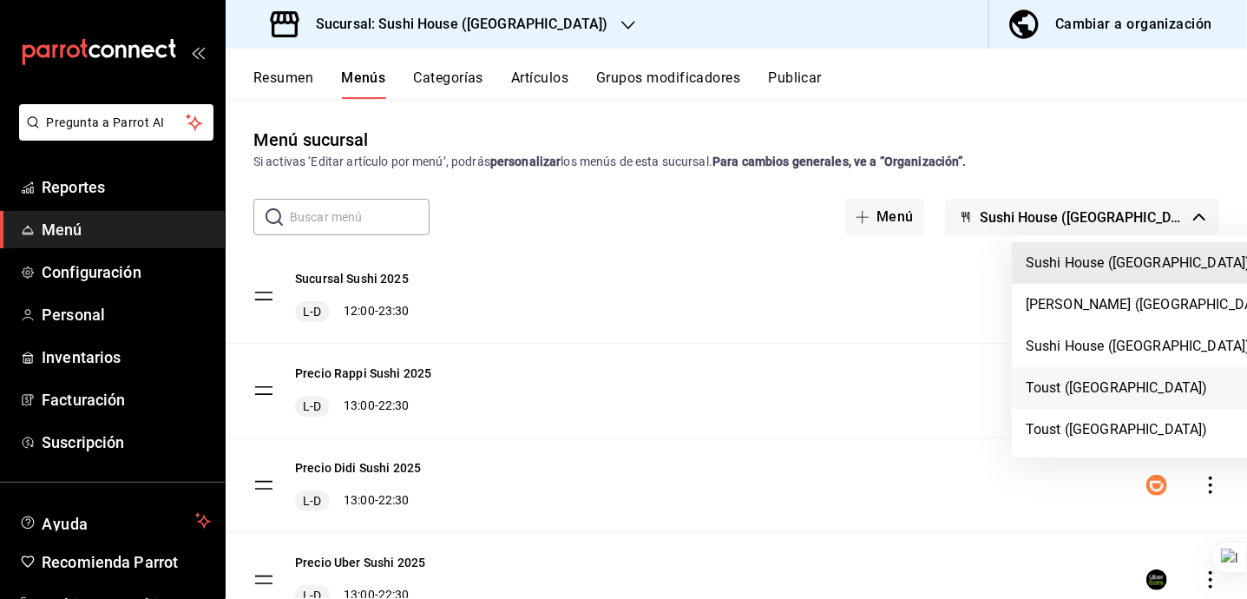
click at [1097, 390] on li "Toust ([GEOGRAPHIC_DATA])" at bounding box center [1152, 388] width 280 height 42
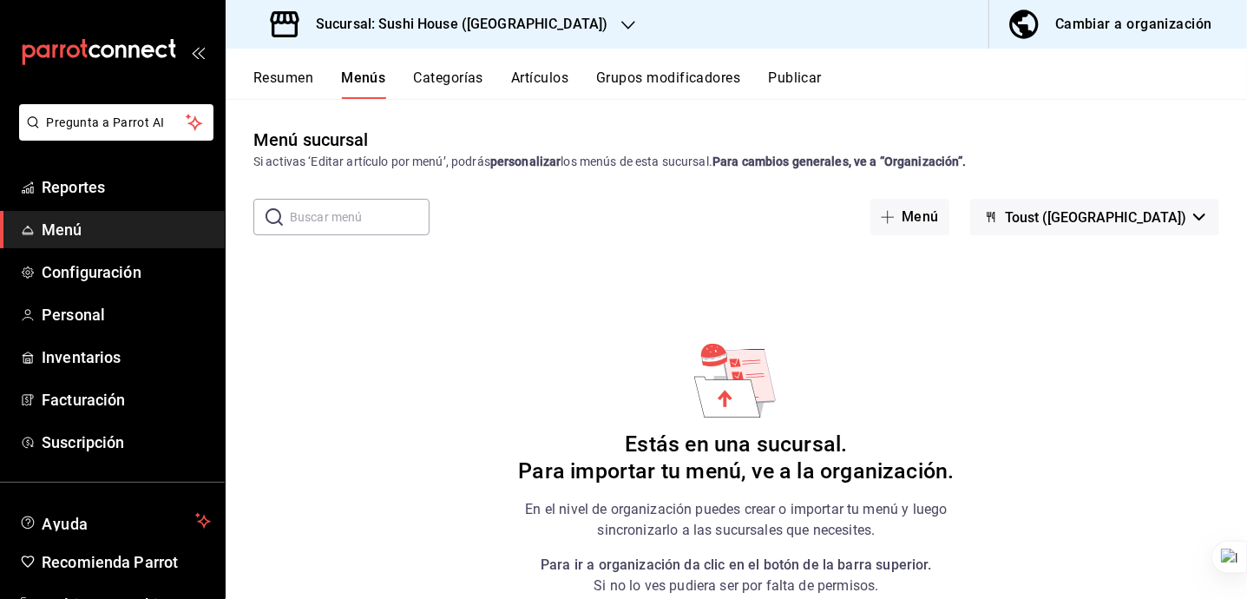
click at [835, 115] on div "Menú sucursal Si activas ‘Editar artículo por menú’, podrás personalizar los me…" at bounding box center [737, 348] width 1022 height 499
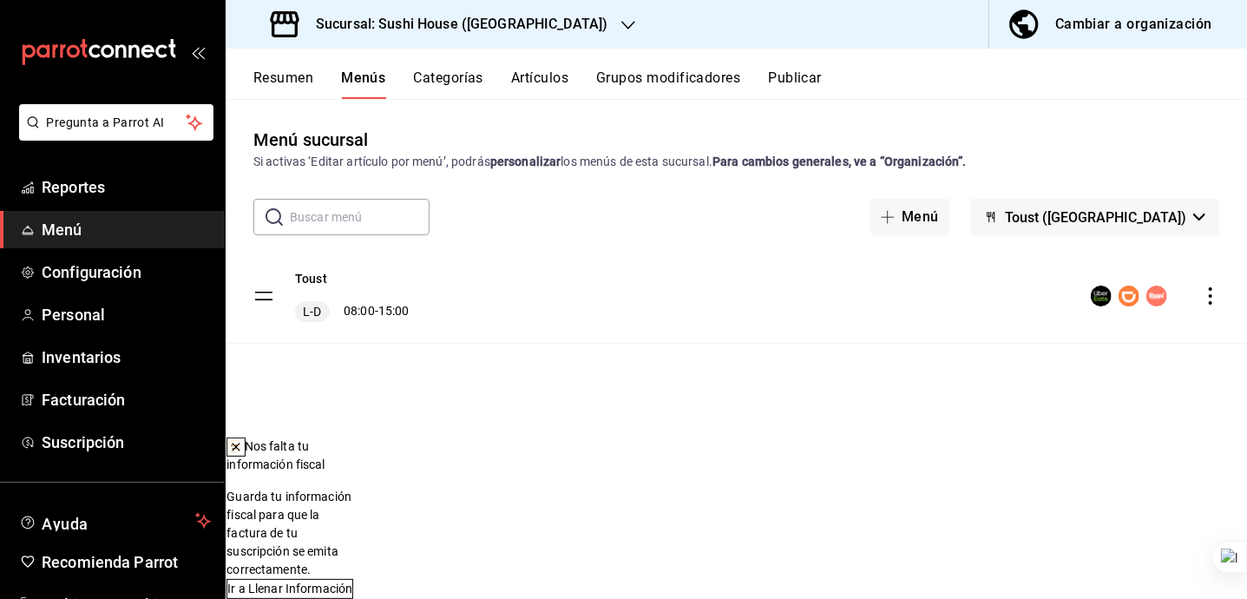
click at [779, 80] on button "Publicar" at bounding box center [795, 84] width 54 height 30
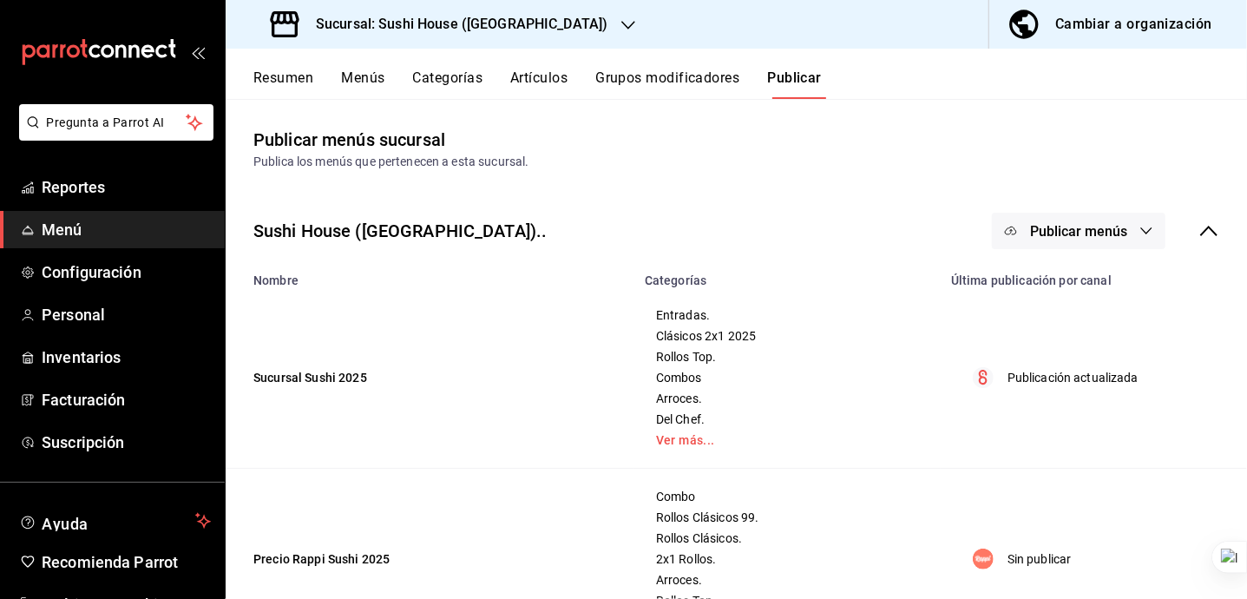
click at [1199, 234] on icon at bounding box center [1209, 230] width 21 height 21
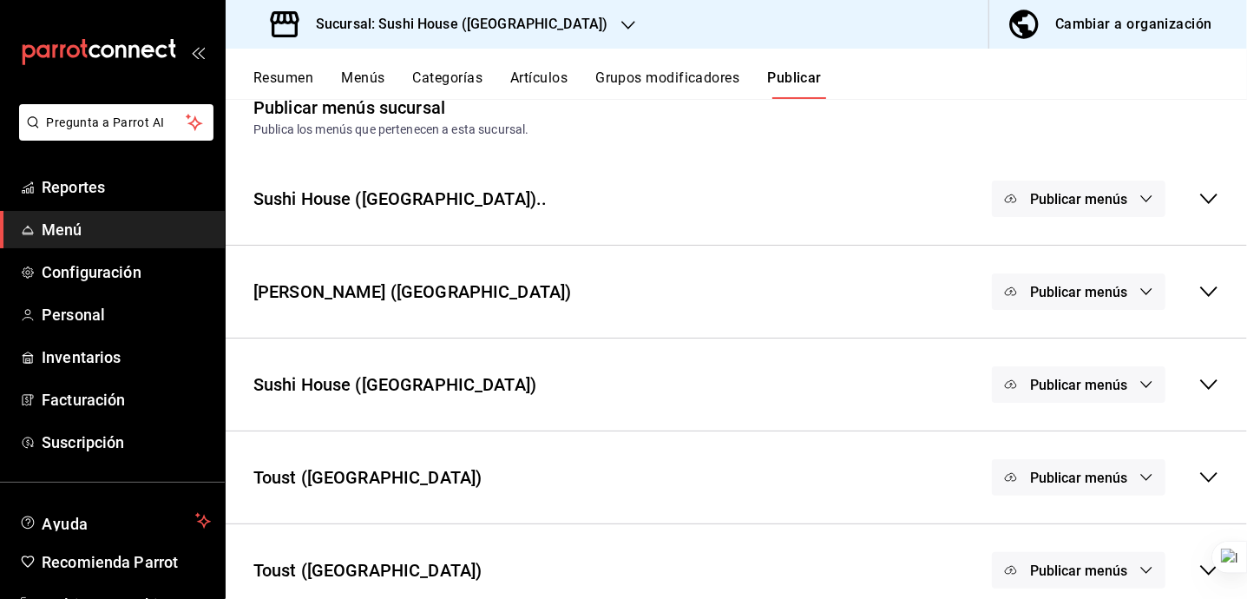
scroll to position [50, 0]
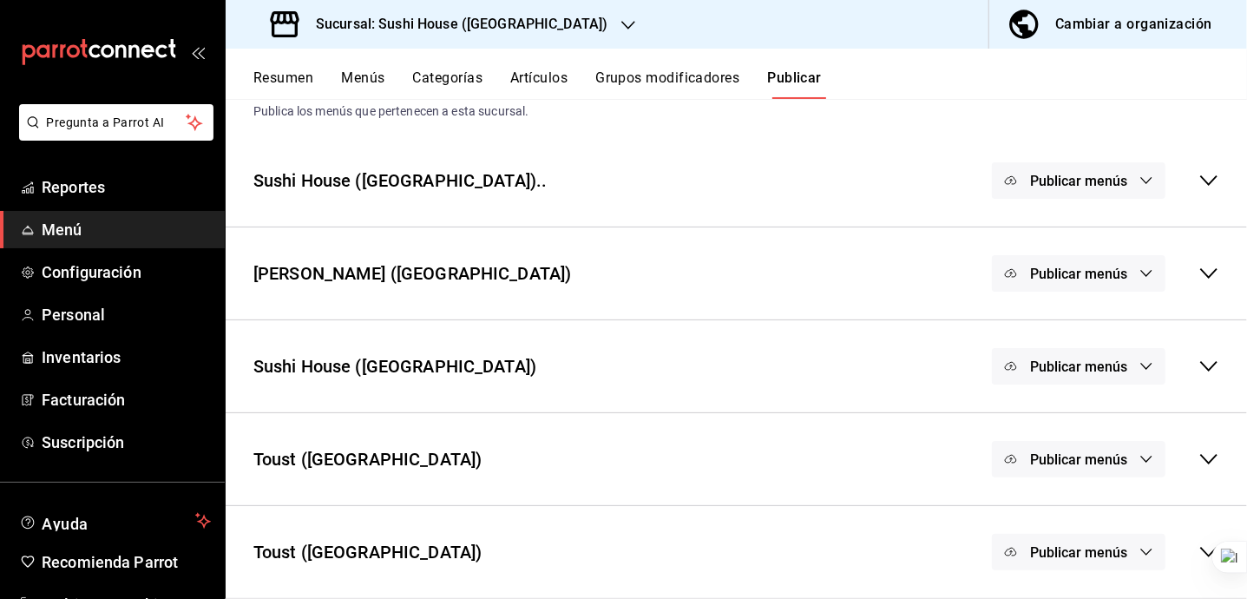
click at [1085, 456] on span "Publicar menús" at bounding box center [1078, 459] width 97 height 16
click at [872, 434] on div at bounding box center [623, 299] width 1247 height 599
click at [1199, 456] on icon at bounding box center [1209, 459] width 21 height 21
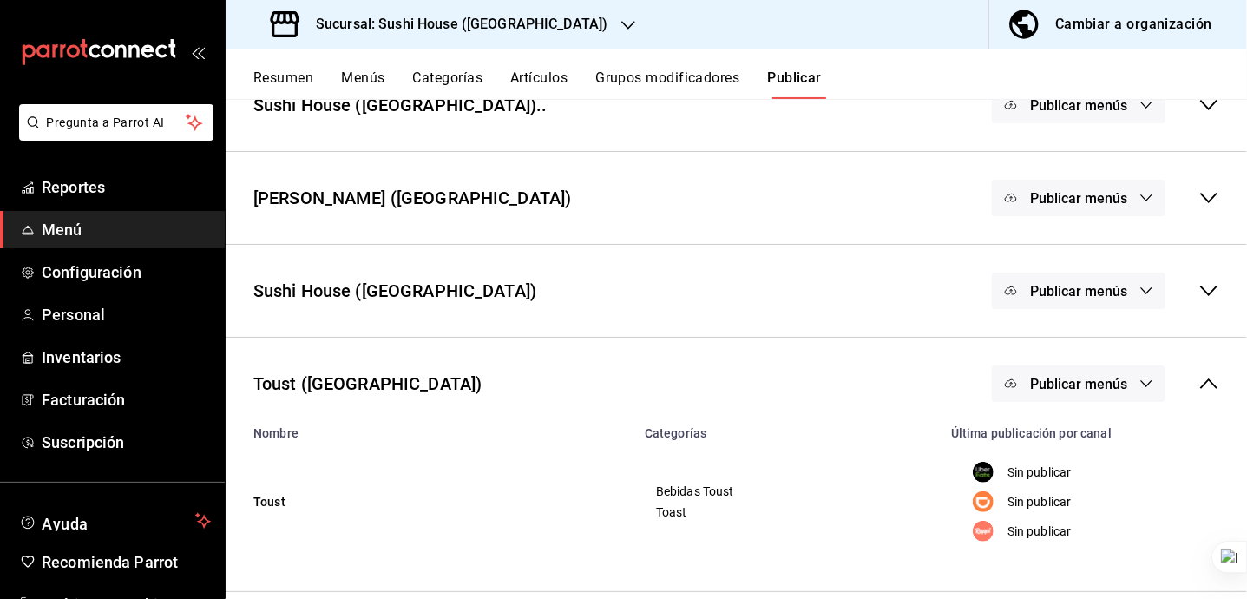
scroll to position [167, 0]
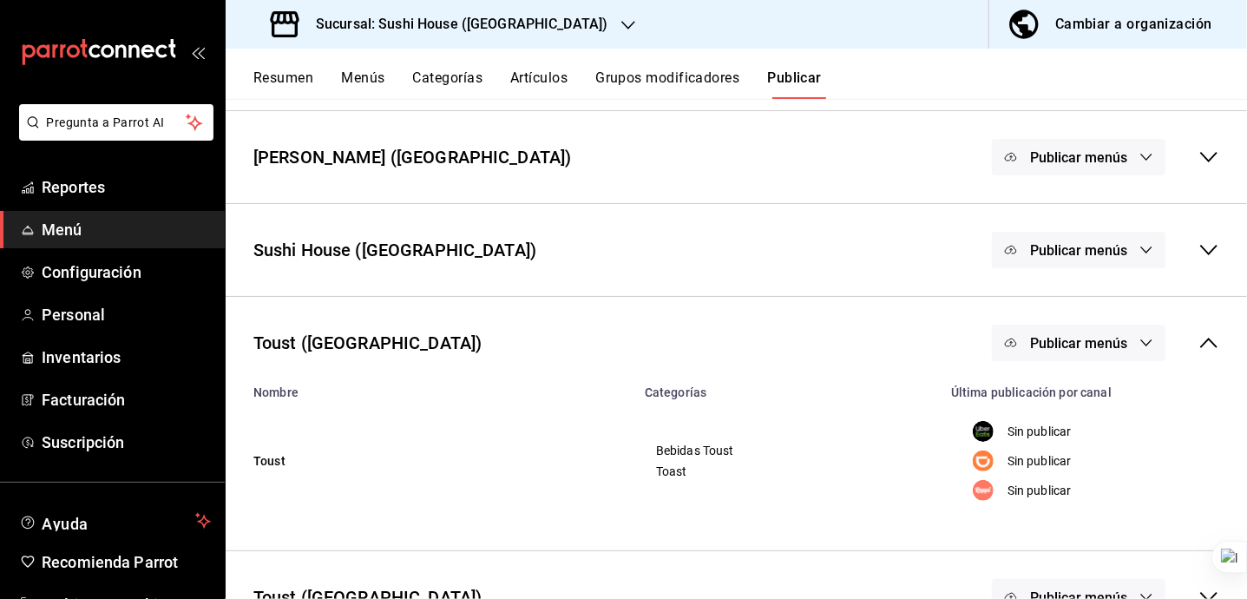
click at [1080, 346] on span "Publicar menús" at bounding box center [1078, 343] width 97 height 16
click at [1077, 401] on span "Uber Eats" at bounding box center [1086, 401] width 53 height 18
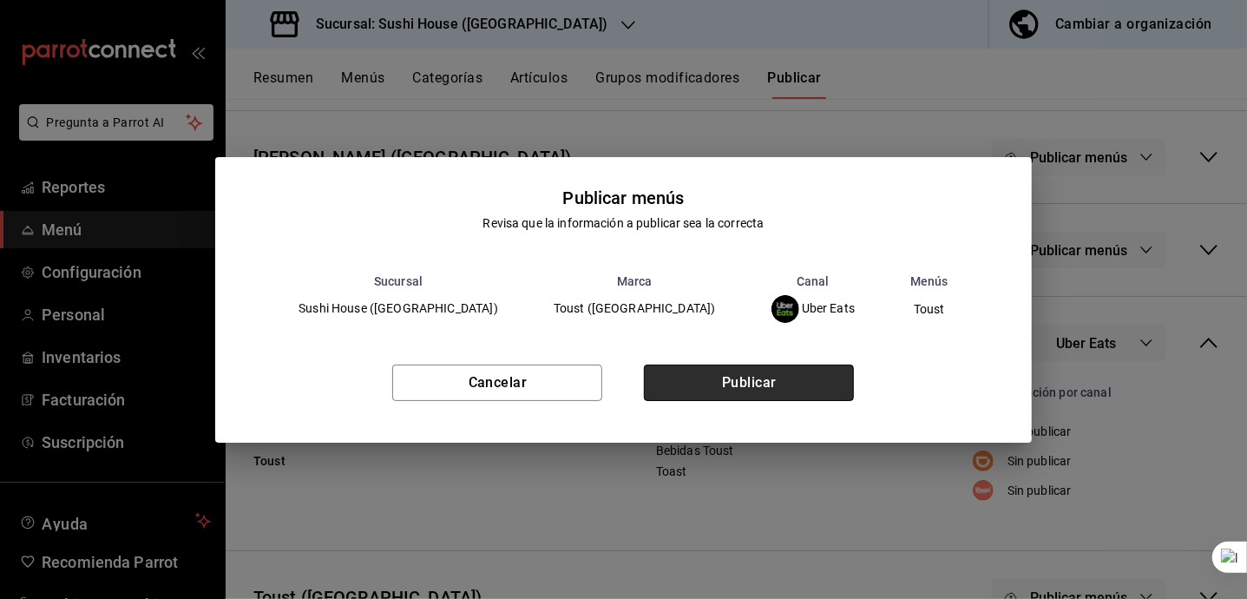
click at [734, 386] on button "Publicar" at bounding box center [749, 383] width 210 height 36
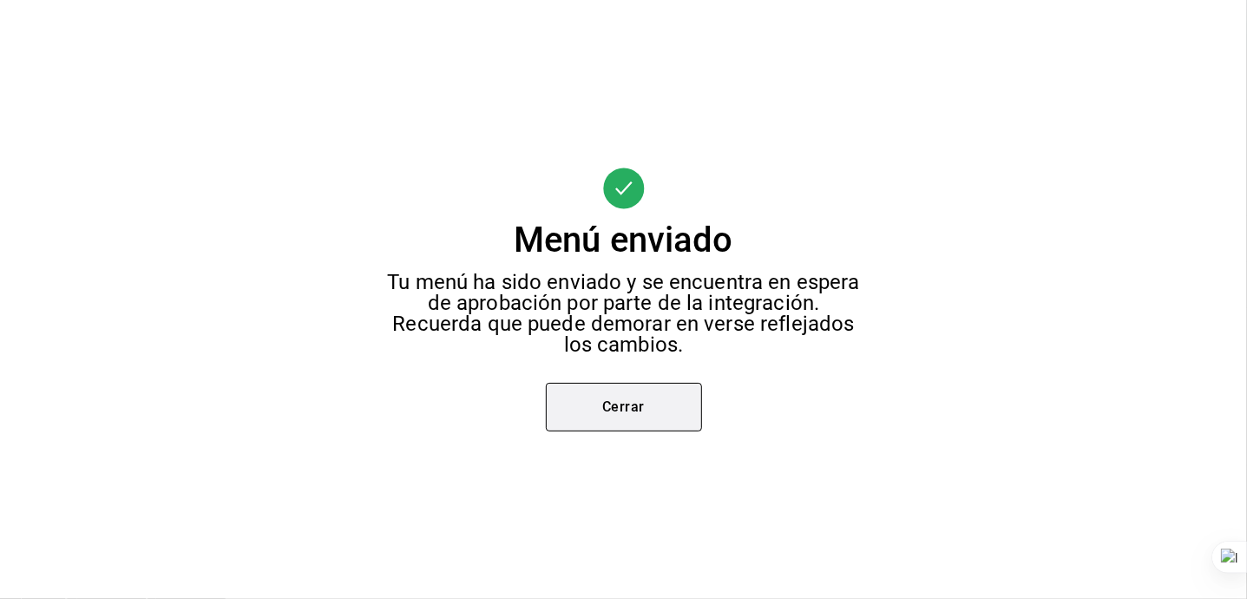
click at [597, 400] on button "Cerrar" at bounding box center [624, 407] width 156 height 49
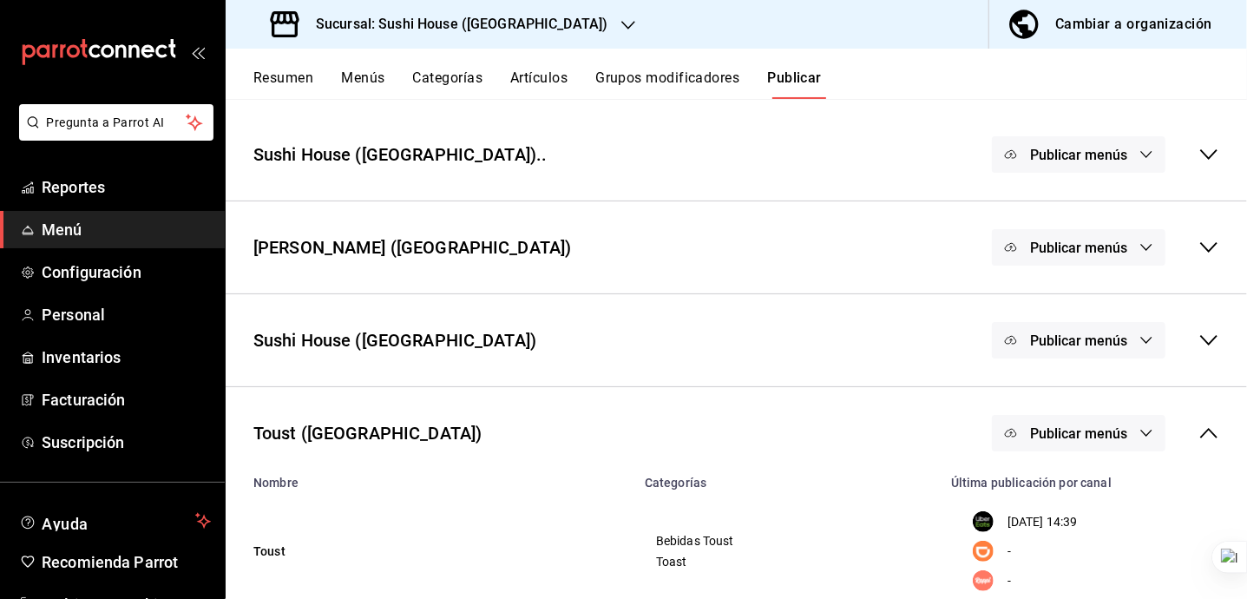
scroll to position [186, 0]
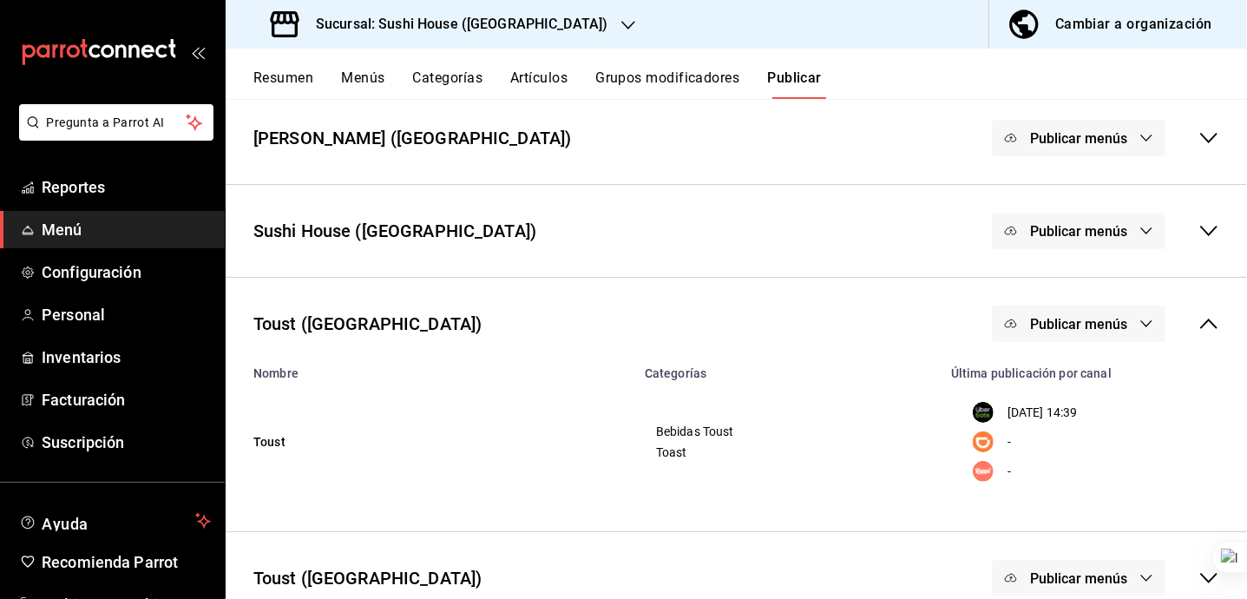
click at [514, 89] on button "Artículos" at bounding box center [538, 84] width 57 height 30
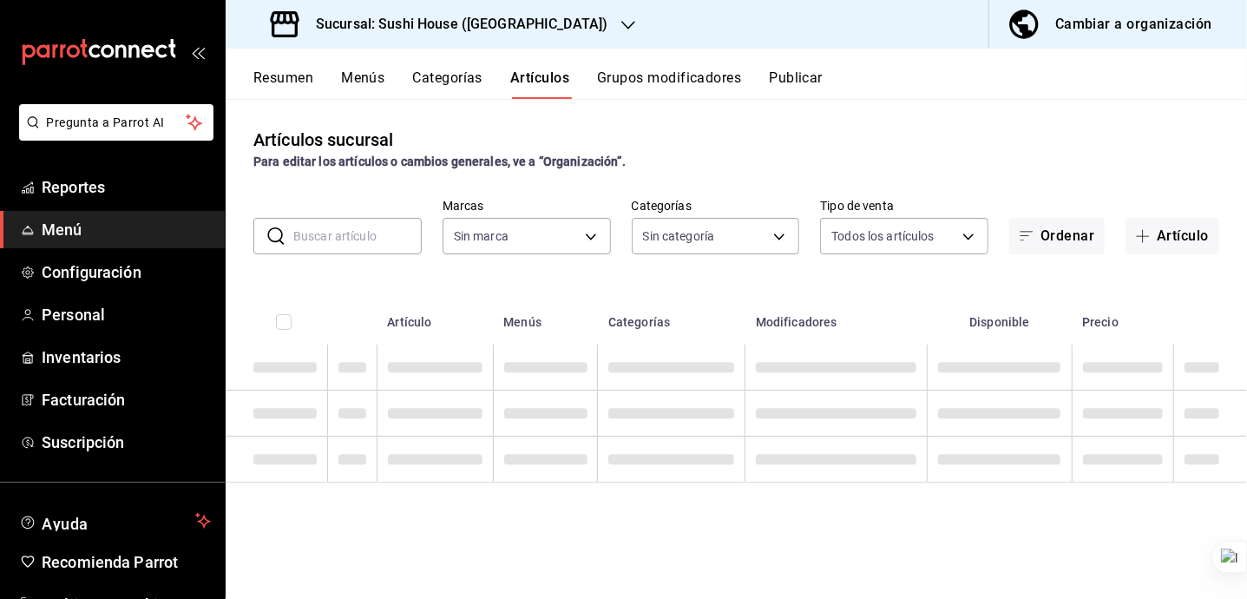
click at [484, 28] on h3 "Sucursal: Sushi House ([GEOGRAPHIC_DATA])" at bounding box center [455, 24] width 306 height 21
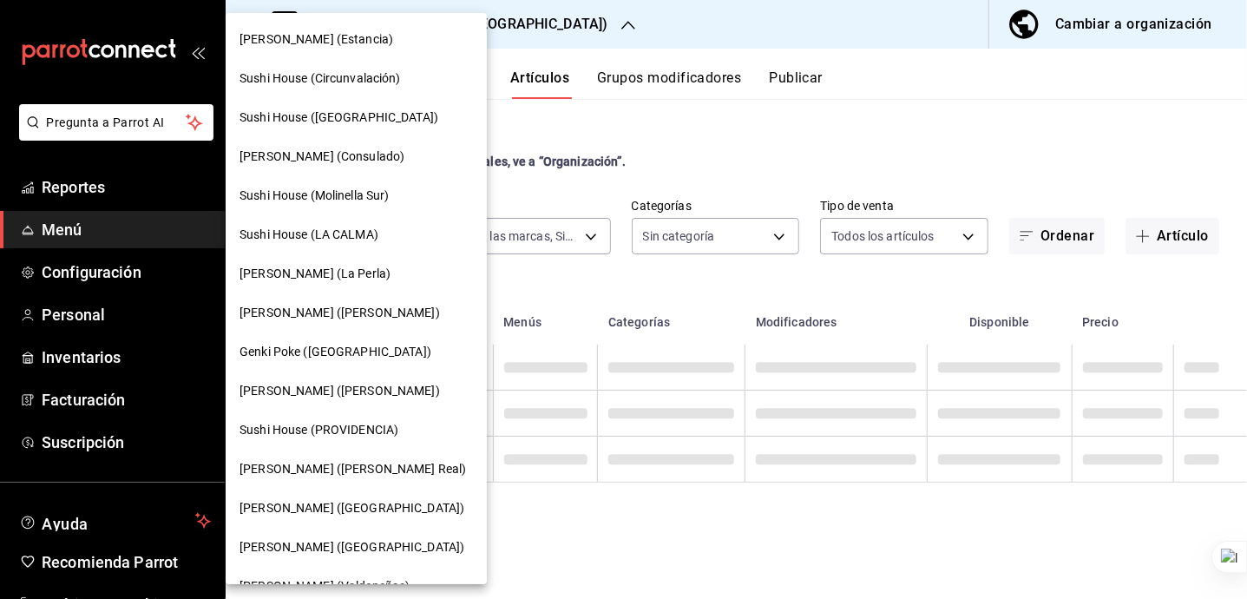
type input "7dc1bbcc-c854-438a-98a7-f6be28febd34,74f618c1-62af-4f1c-9f59-932c5bb3cccb,fc9d6…"
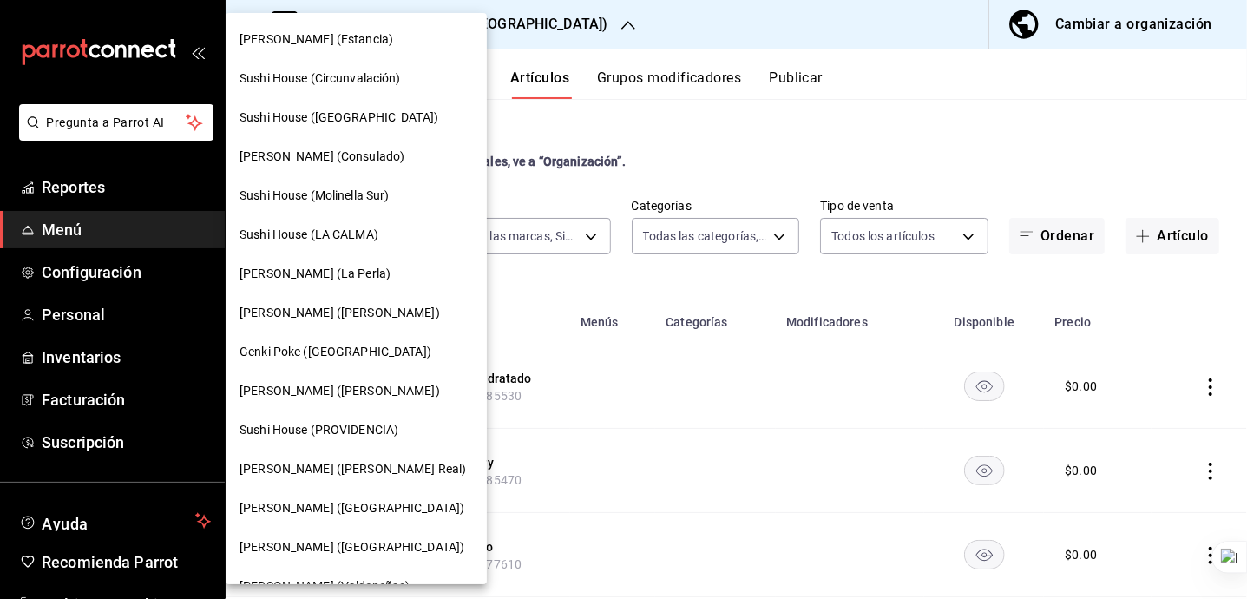
type input "d891cb6f-4b72-4576-9e44-91b8eeacf766,82ec74d6-09bd-4b27-97f4-e69dccf0e71d,58eeb…"
click at [553, 61] on div at bounding box center [623, 299] width 1247 height 599
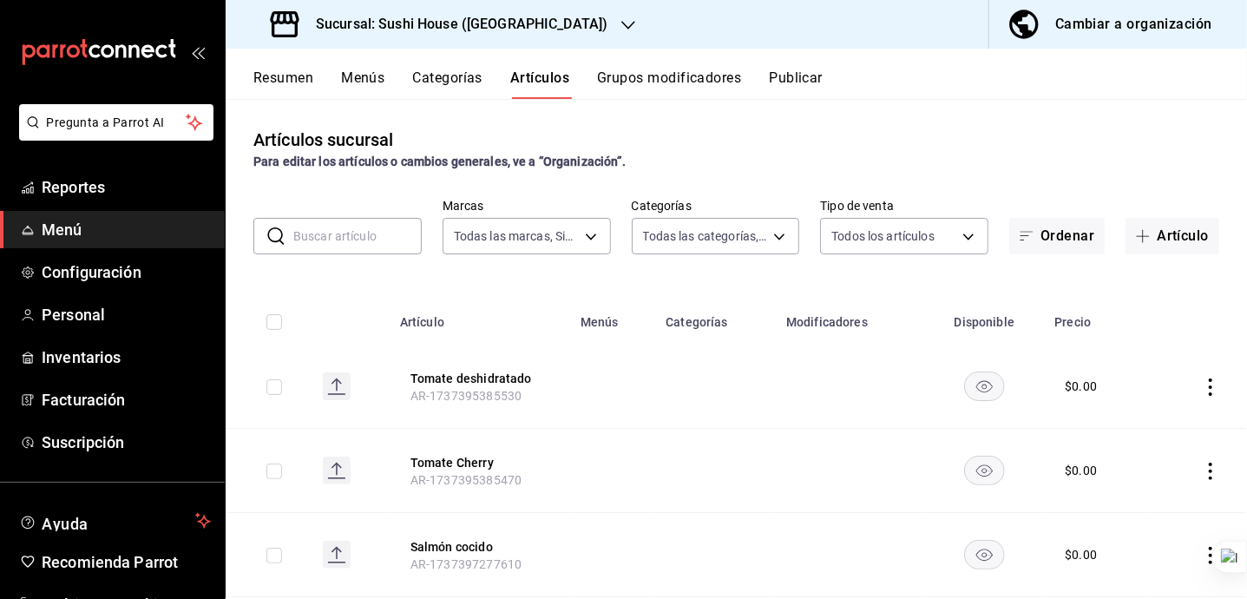
click at [372, 76] on button "Menús" at bounding box center [362, 84] width 43 height 30
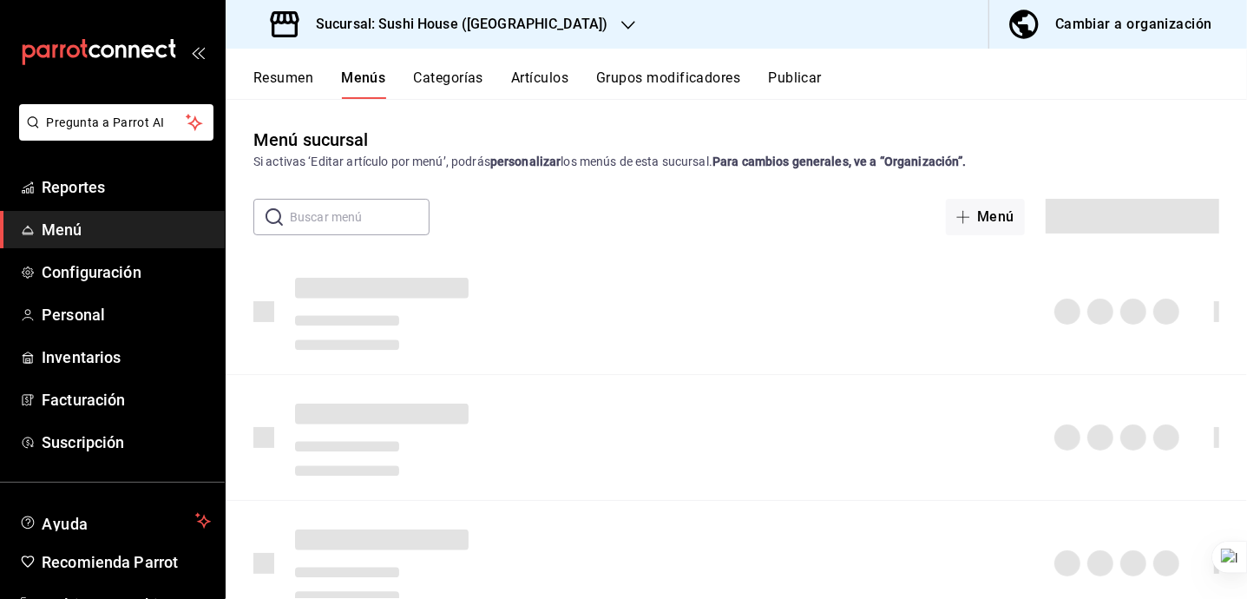
click at [491, 32] on h3 "Sucursal: Sushi House ([GEOGRAPHIC_DATA])" at bounding box center [455, 24] width 306 height 21
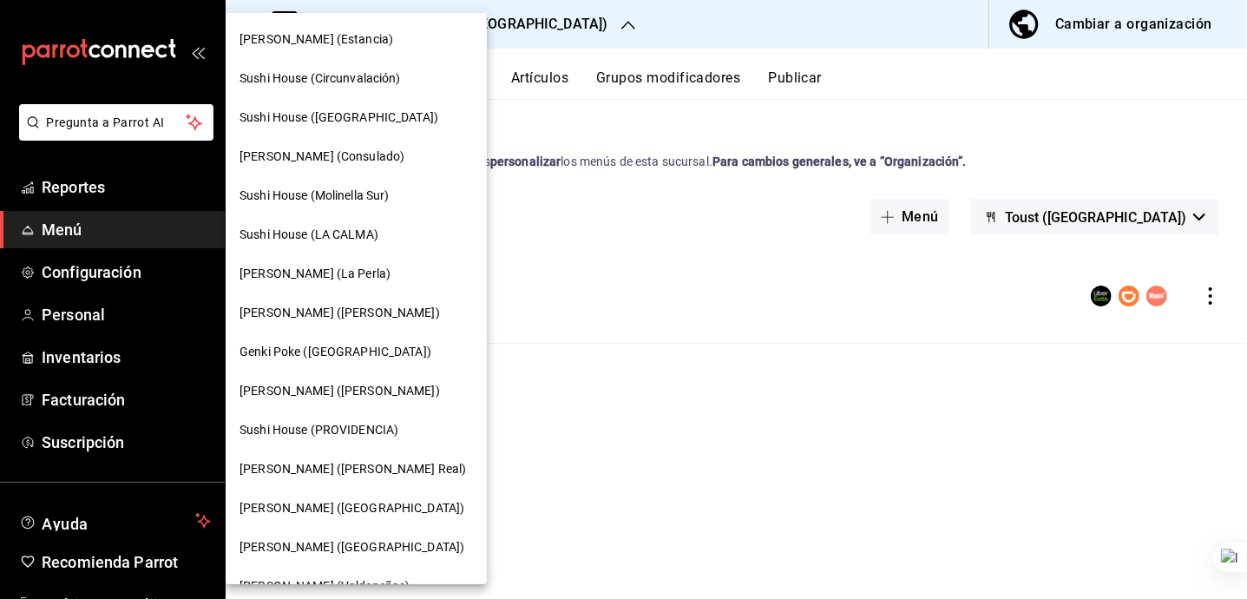
click at [376, 38] on div "[PERSON_NAME] (Estancia)" at bounding box center [357, 39] width 234 height 18
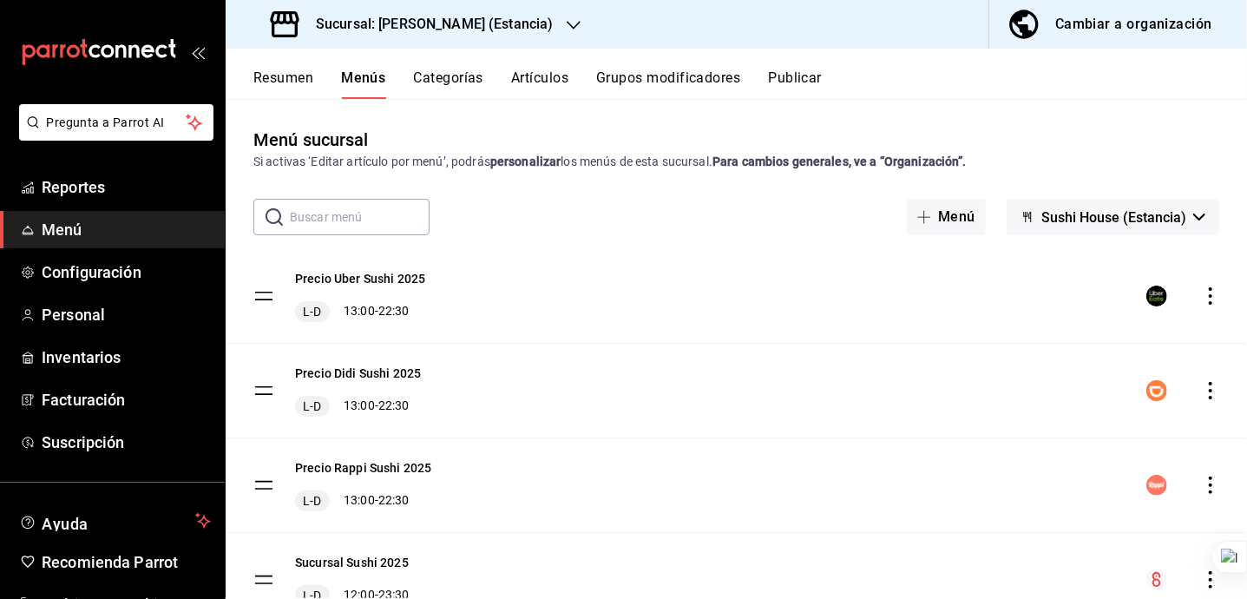
click at [1129, 233] on button "Sushi House (Estancia)" at bounding box center [1113, 217] width 213 height 36
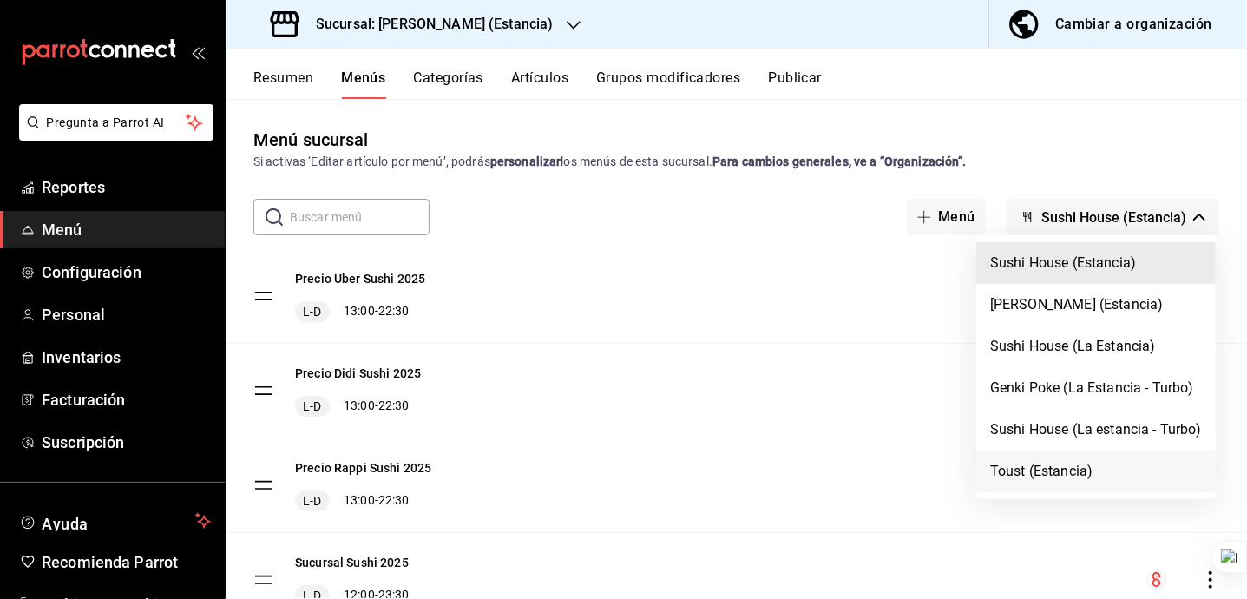
click at [1063, 472] on li "Toust (Estancia)" at bounding box center [1097, 472] width 240 height 42
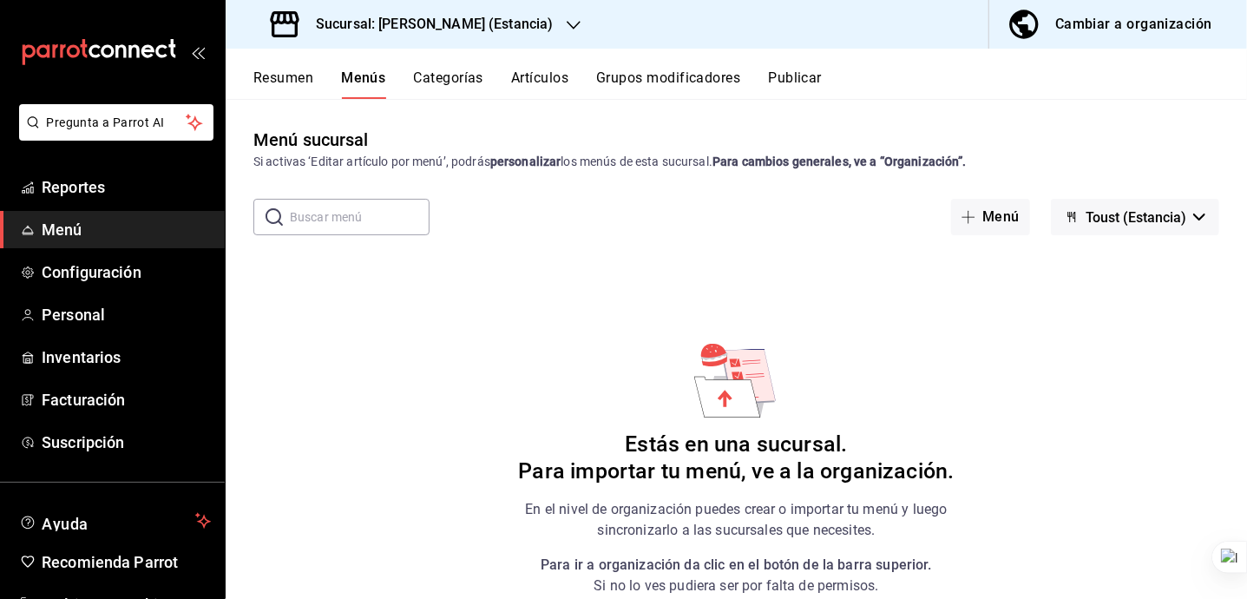
click at [796, 73] on button "Publicar" at bounding box center [795, 84] width 54 height 30
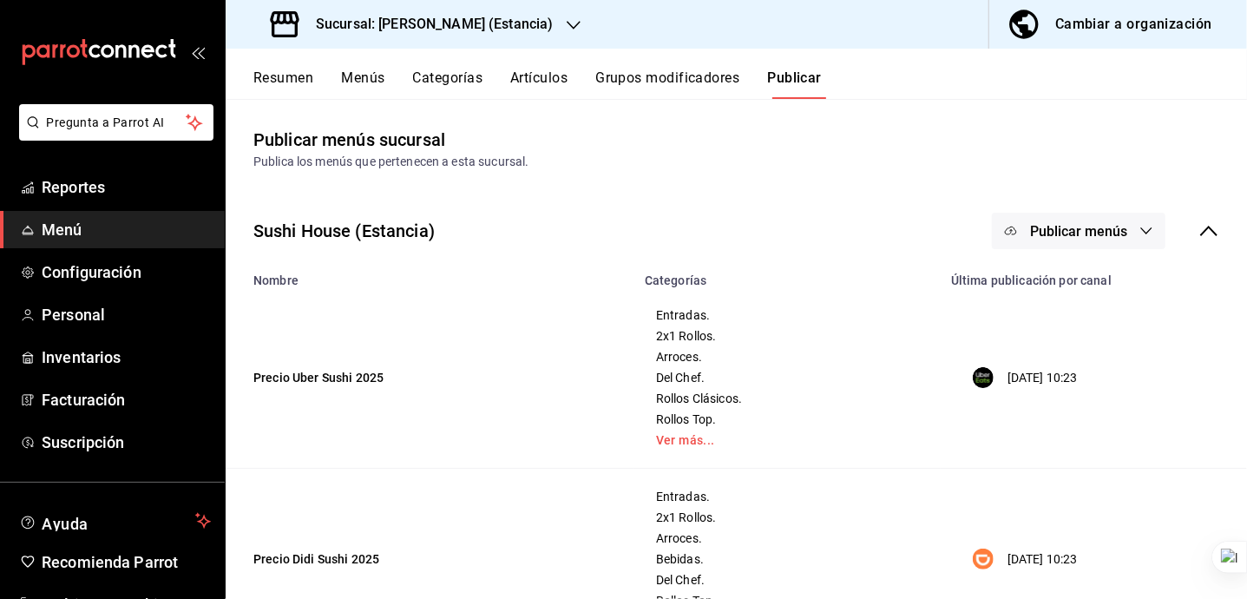
click at [1202, 223] on div "Sushi House (Estancia) Publicar menús" at bounding box center [737, 231] width 1022 height 64
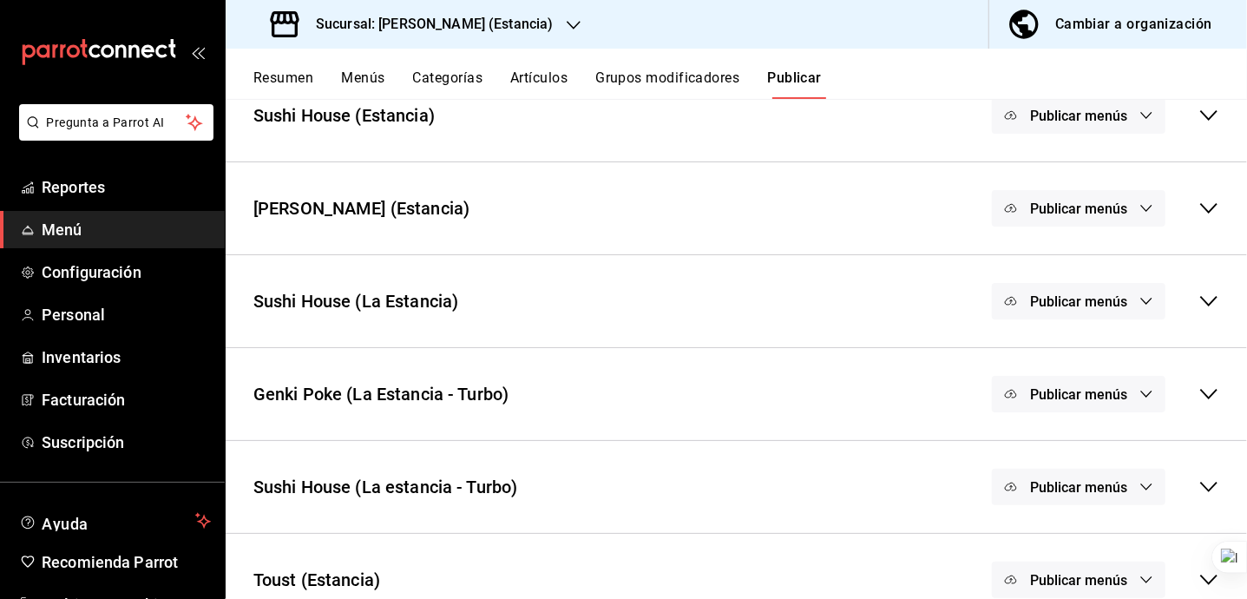
scroll to position [144, 0]
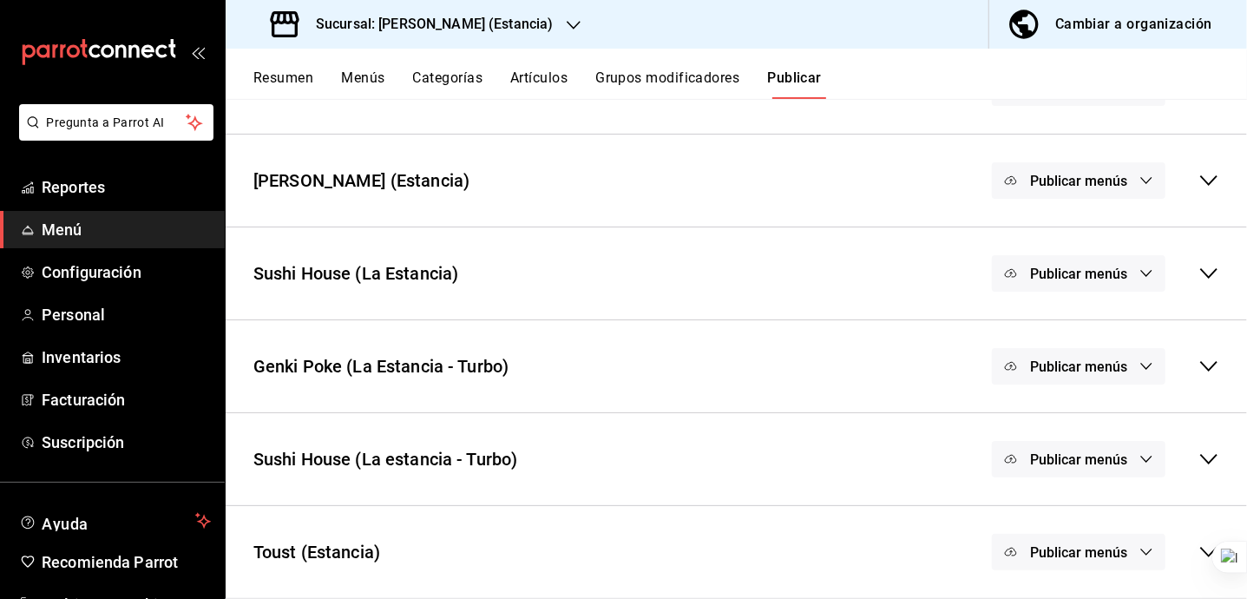
click at [1199, 547] on icon at bounding box center [1209, 552] width 21 height 21
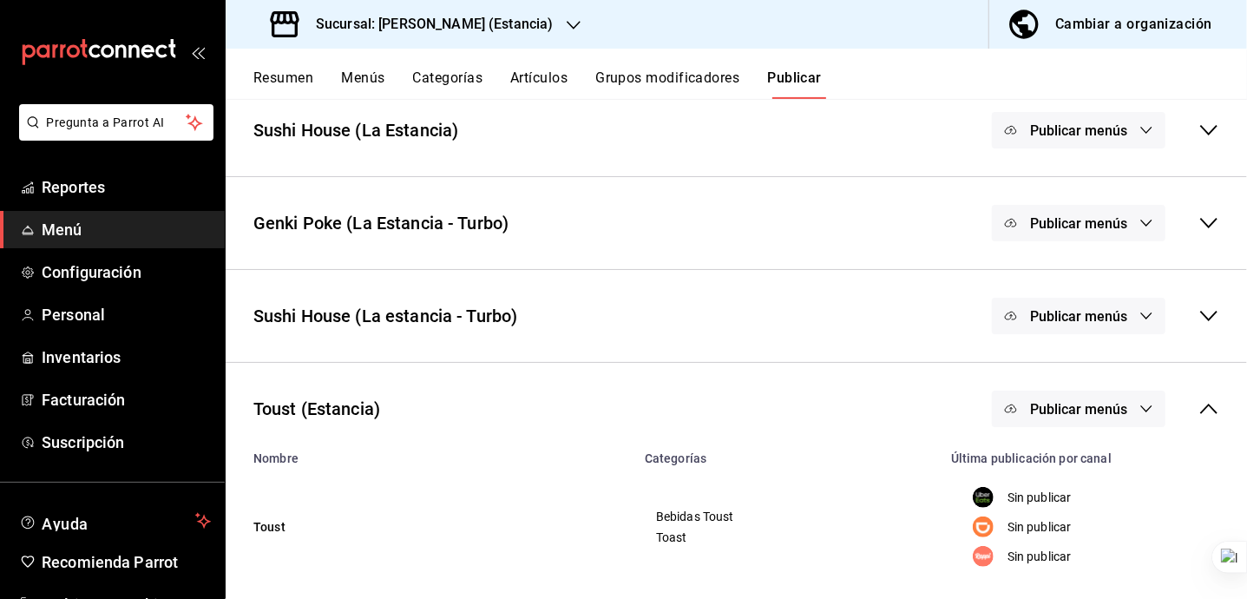
scroll to position [306, 0]
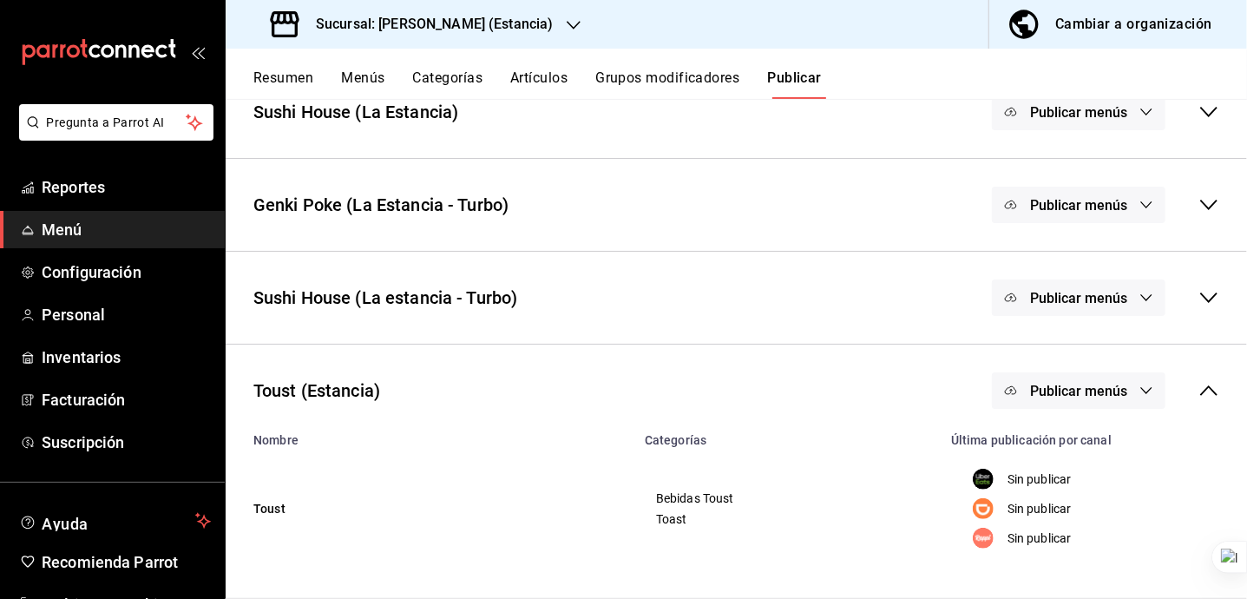
click at [1112, 391] on button "Publicar menús" at bounding box center [1079, 390] width 174 height 36
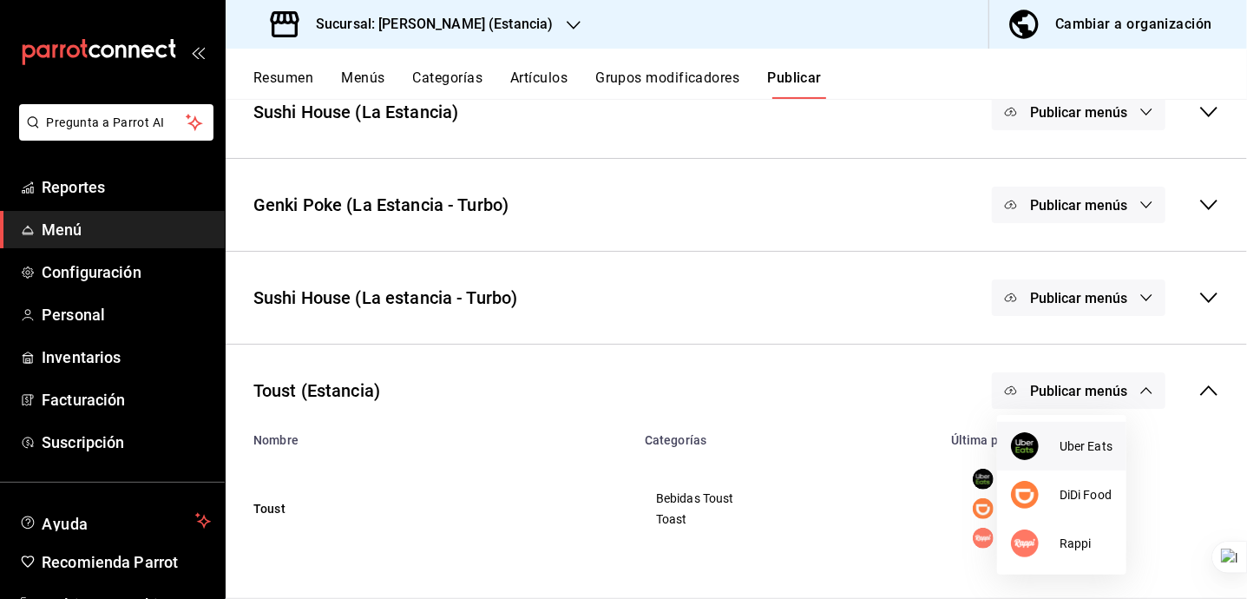
click at [1075, 435] on li "Uber Eats" at bounding box center [1061, 446] width 129 height 49
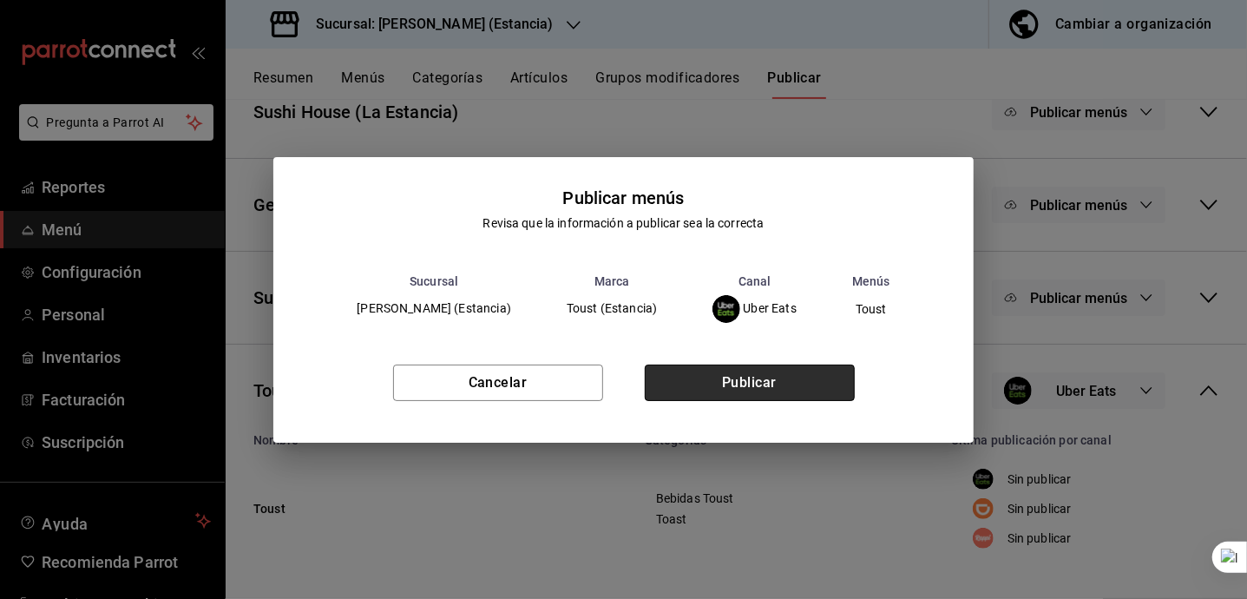
click at [755, 394] on button "Publicar" at bounding box center [750, 383] width 210 height 36
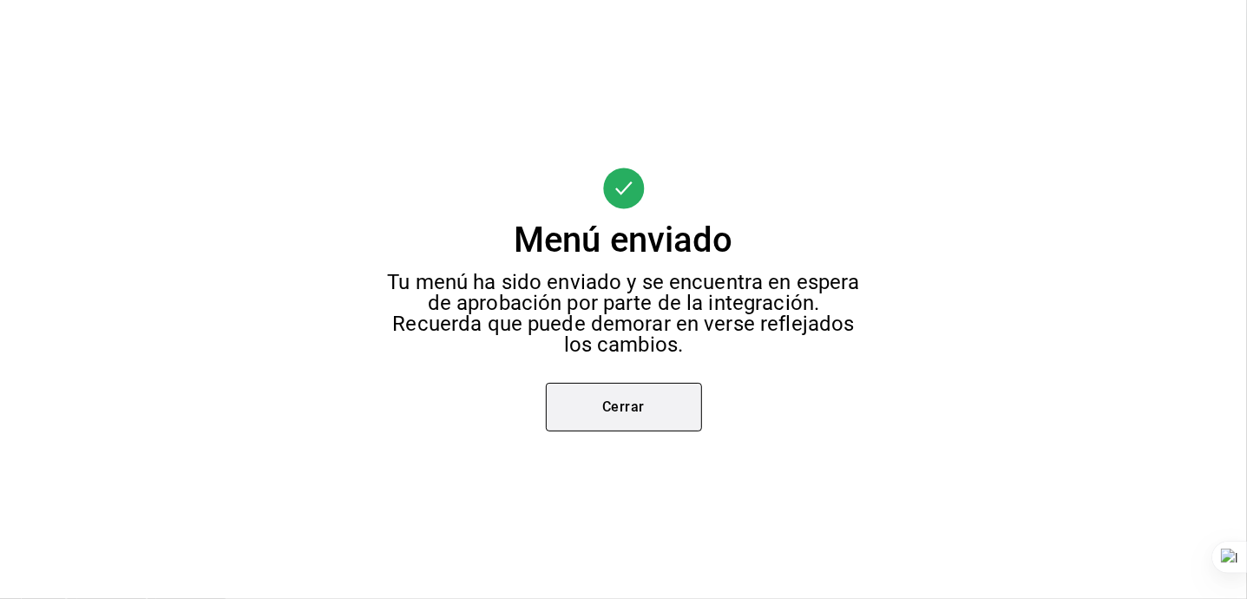
click at [663, 404] on button "Cerrar" at bounding box center [624, 407] width 156 height 49
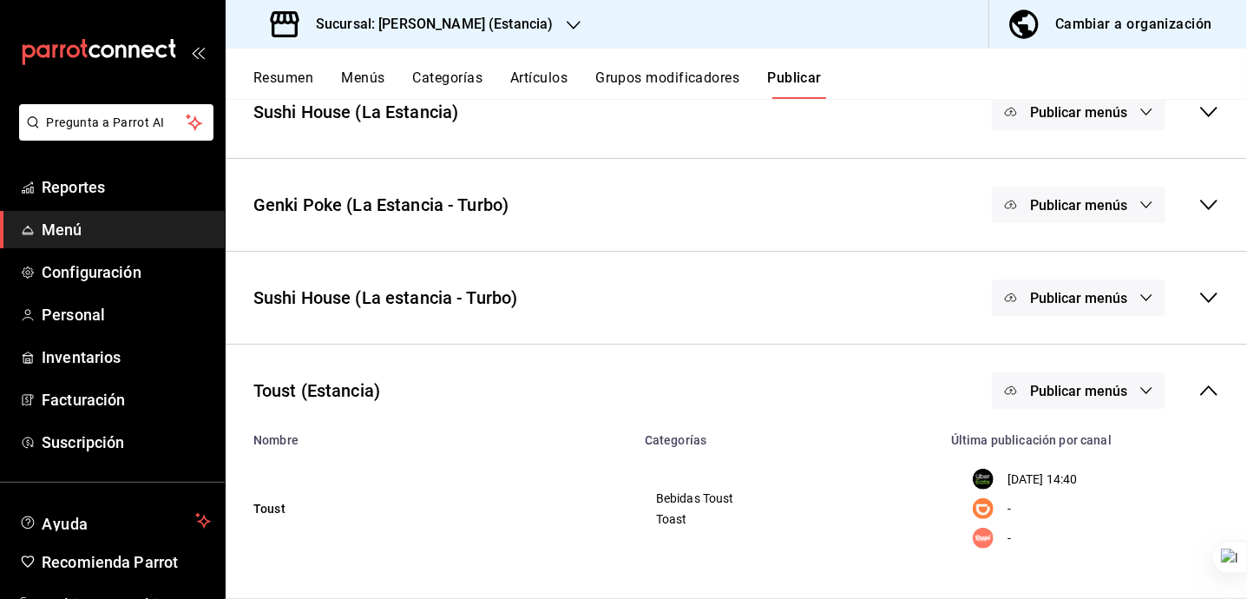
click at [526, 19] on div "Sucursal: Genki Poke (Estancia)" at bounding box center [414, 24] width 348 height 49
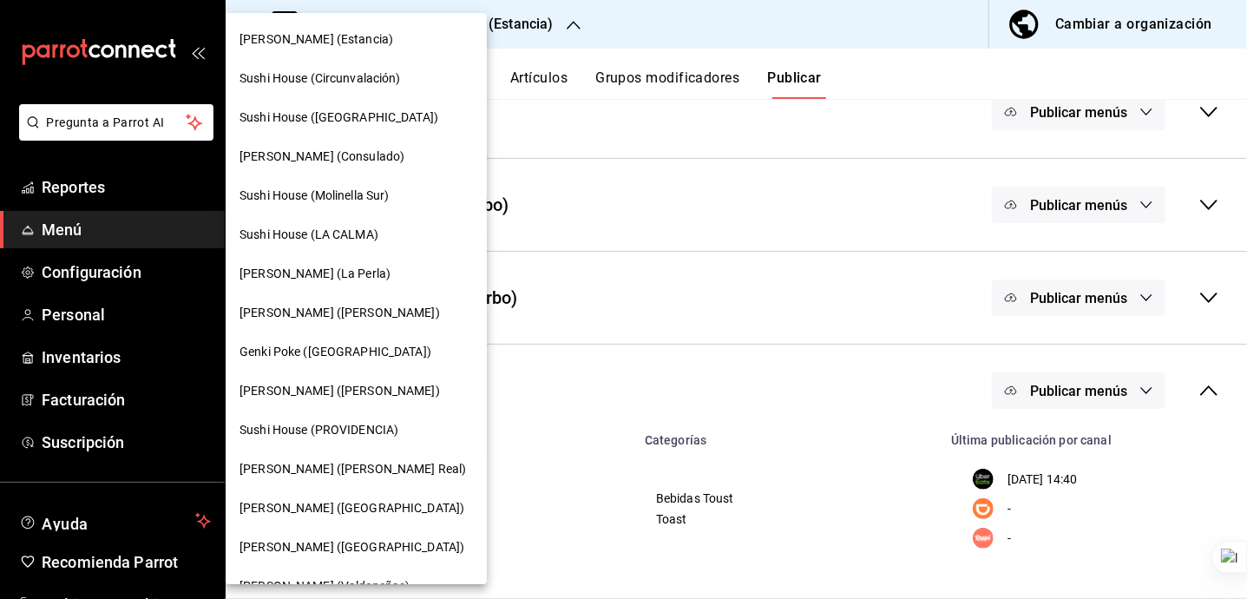
click at [391, 237] on div "Sushi House (LA CALMA)" at bounding box center [357, 235] width 234 height 18
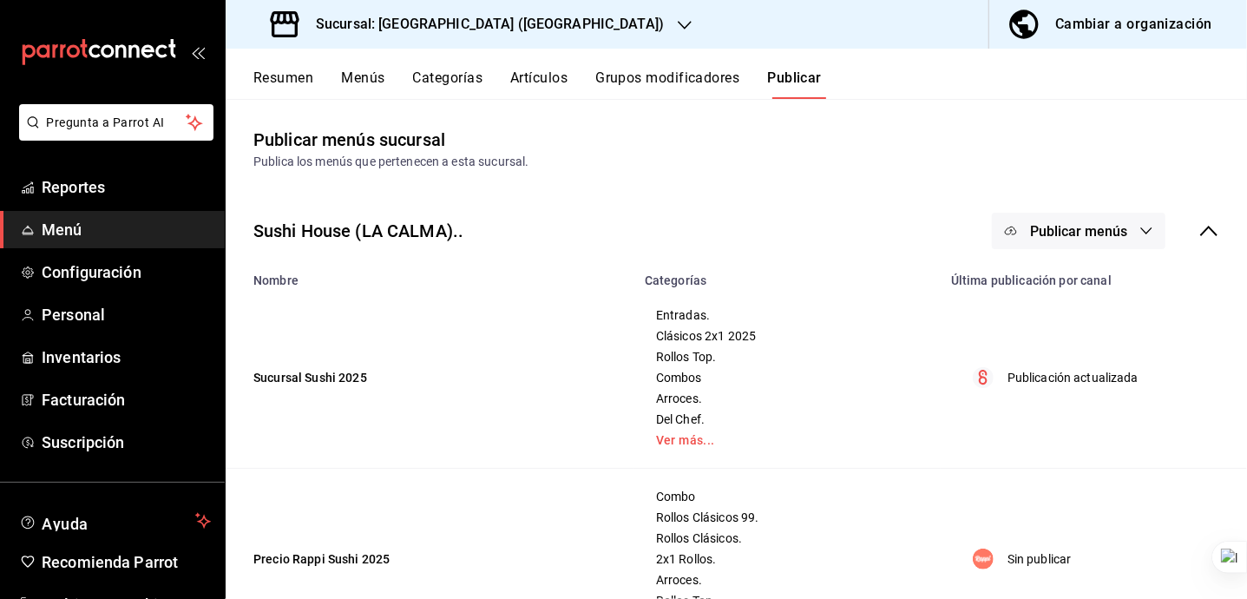
click at [1201, 227] on icon at bounding box center [1209, 230] width 21 height 21
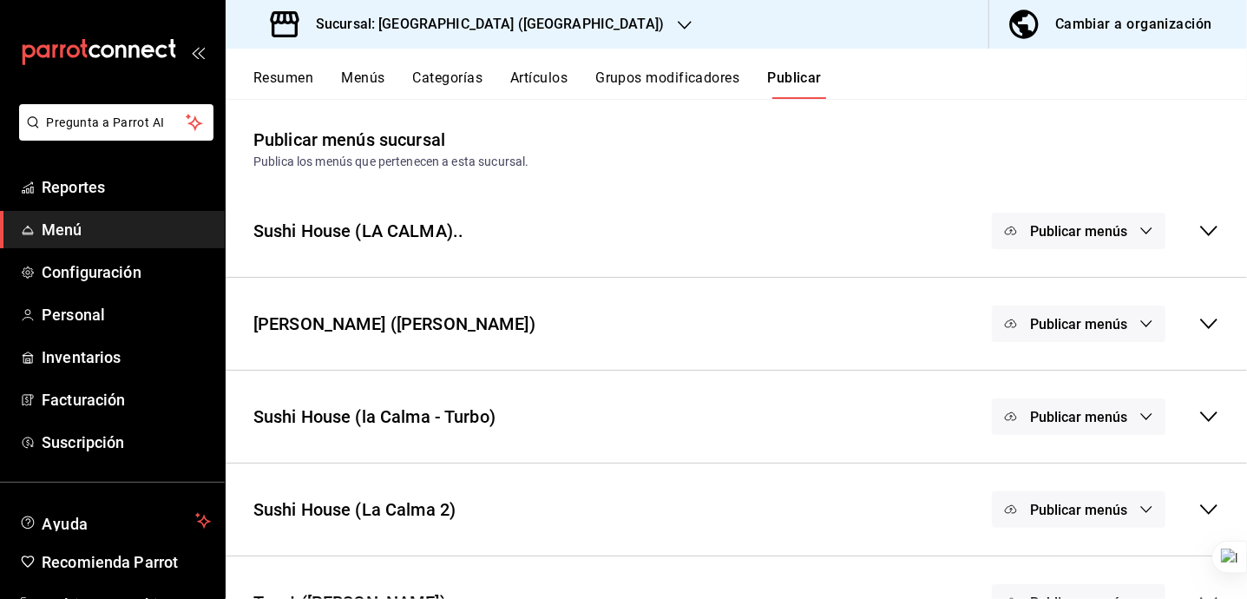
scroll to position [50, 0]
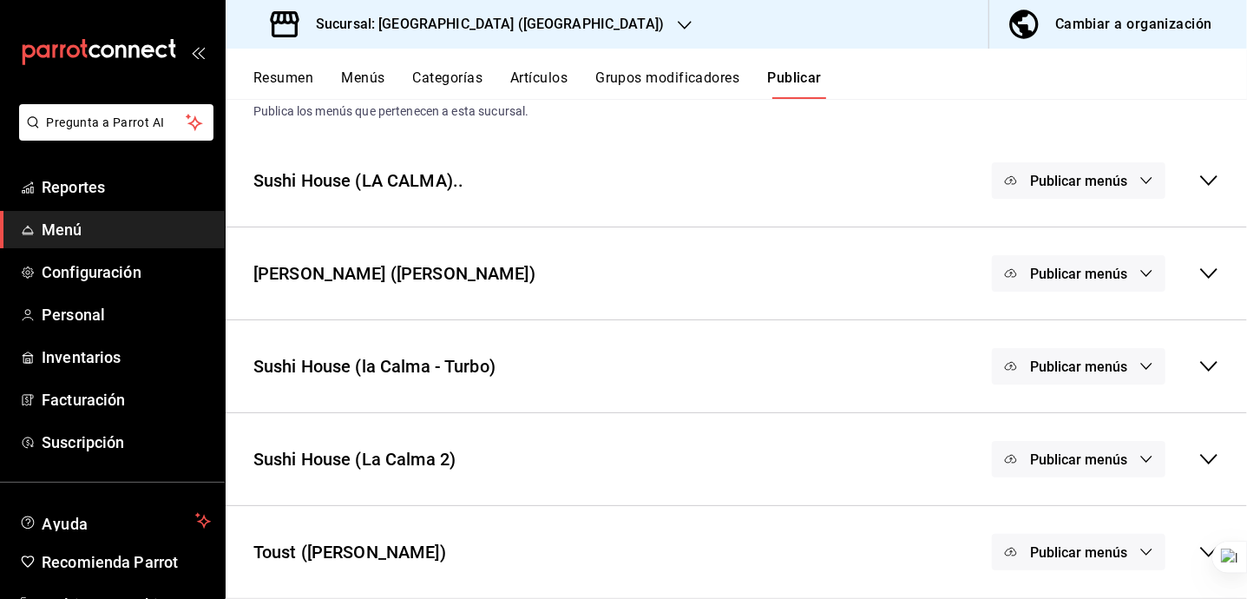
click at [1201, 556] on icon at bounding box center [1209, 552] width 17 height 10
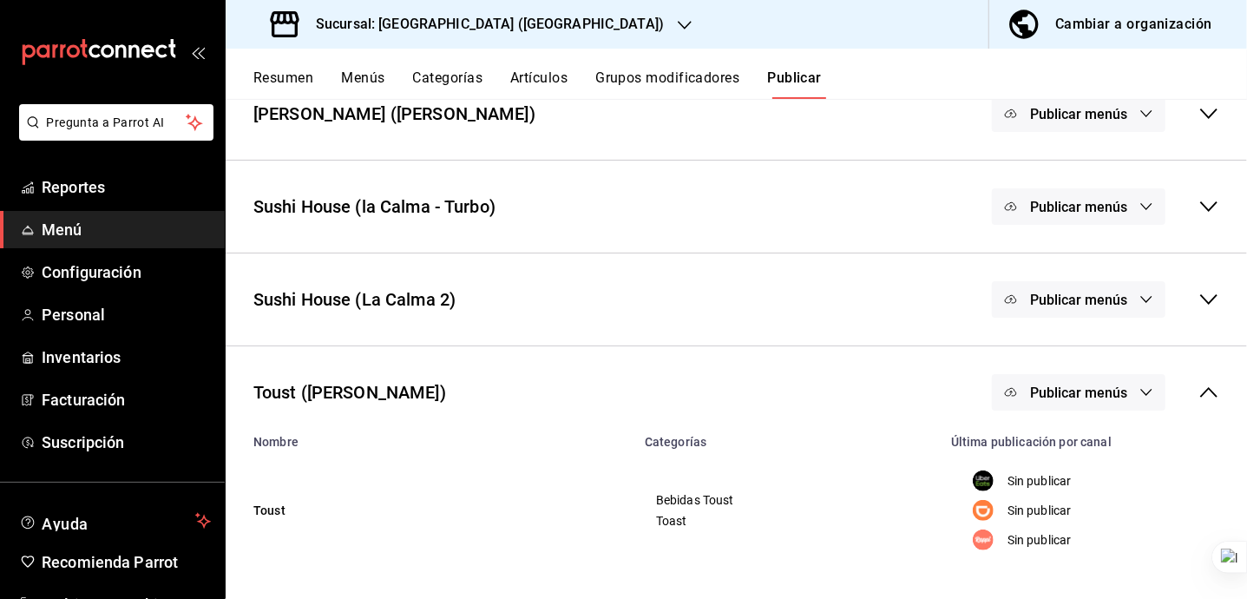
scroll to position [214, 0]
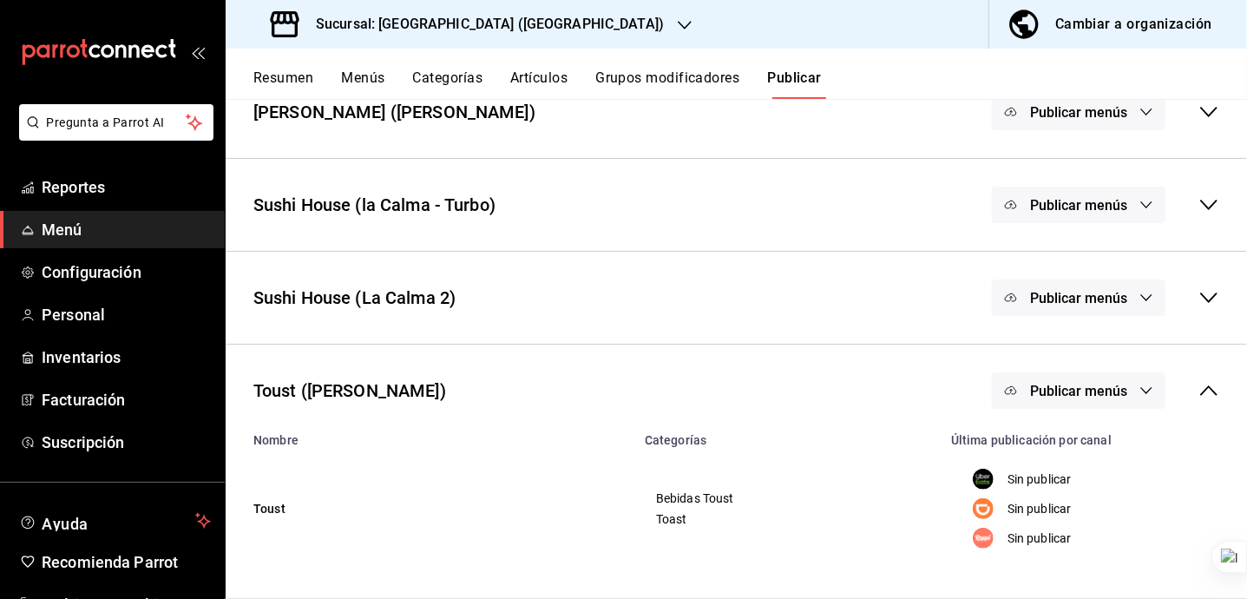
click at [1113, 383] on button "Publicar menús" at bounding box center [1079, 390] width 174 height 36
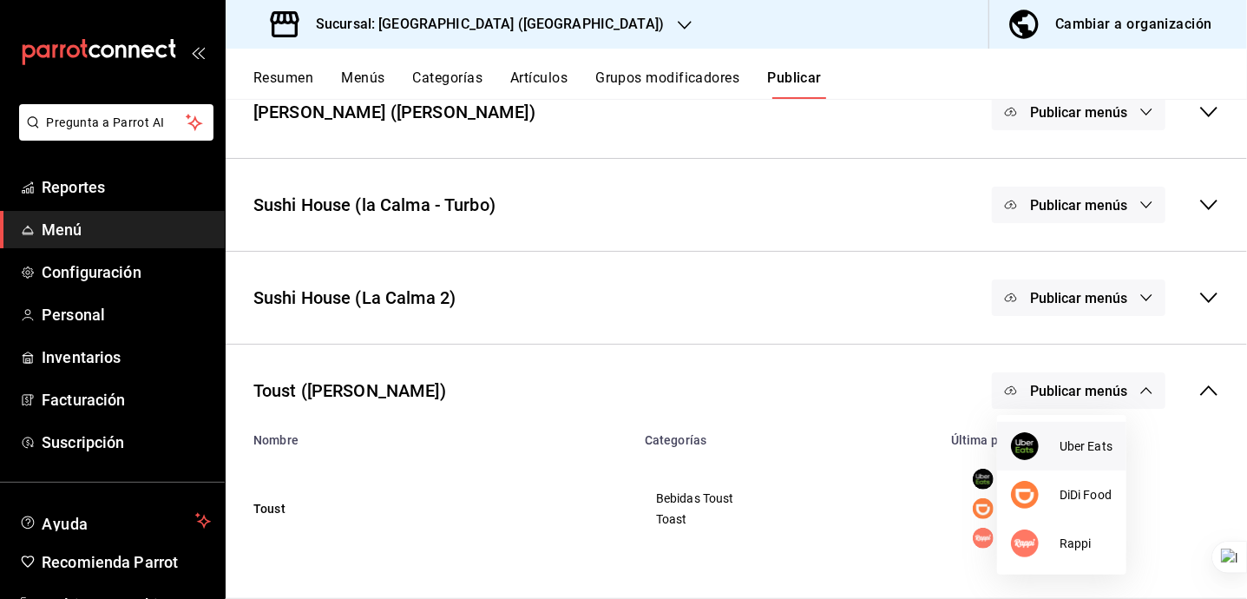
click at [1083, 455] on span "Uber Eats" at bounding box center [1086, 447] width 53 height 18
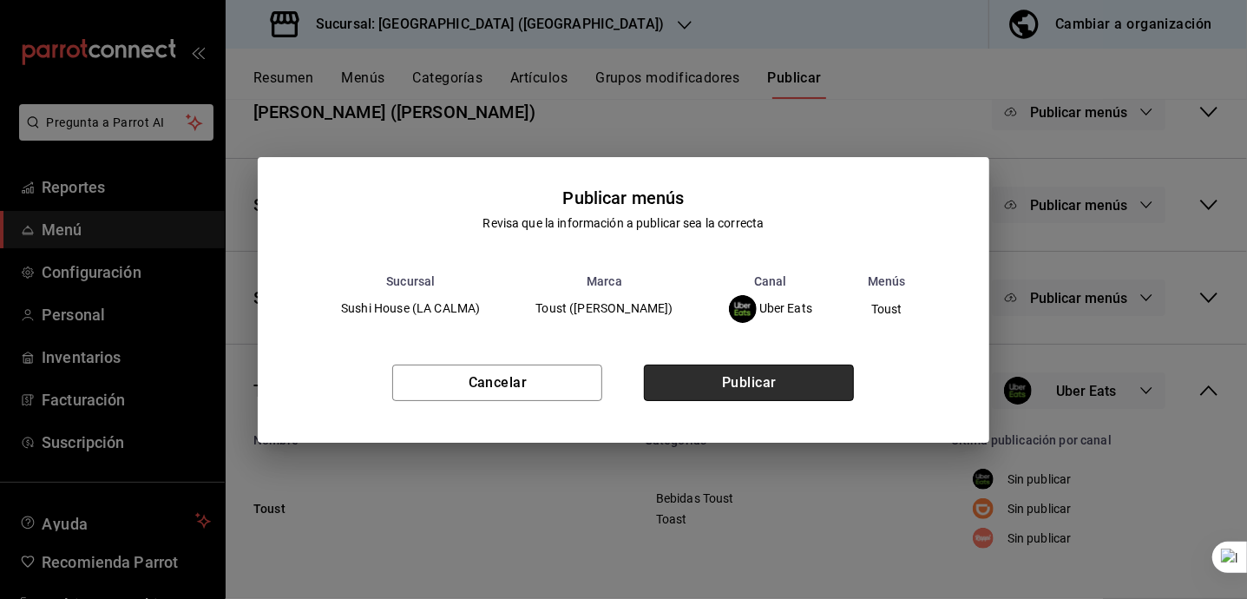
click at [765, 377] on button "Publicar" at bounding box center [749, 383] width 210 height 36
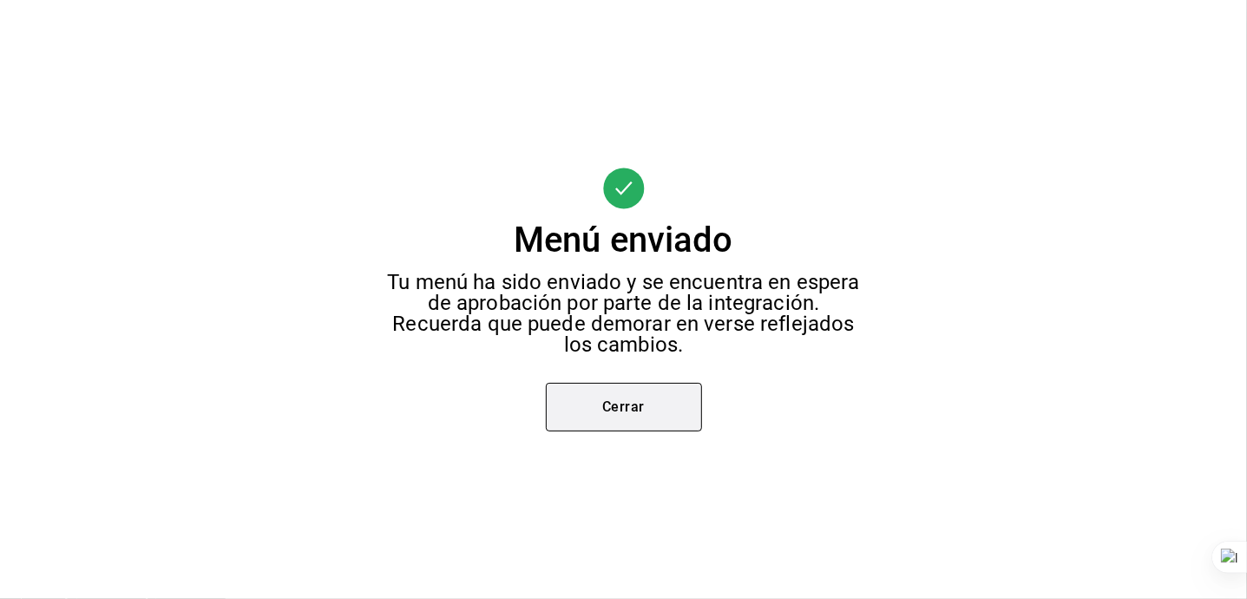
click at [647, 401] on button "Cerrar" at bounding box center [624, 407] width 156 height 49
